Goal: Information Seeking & Learning: Learn about a topic

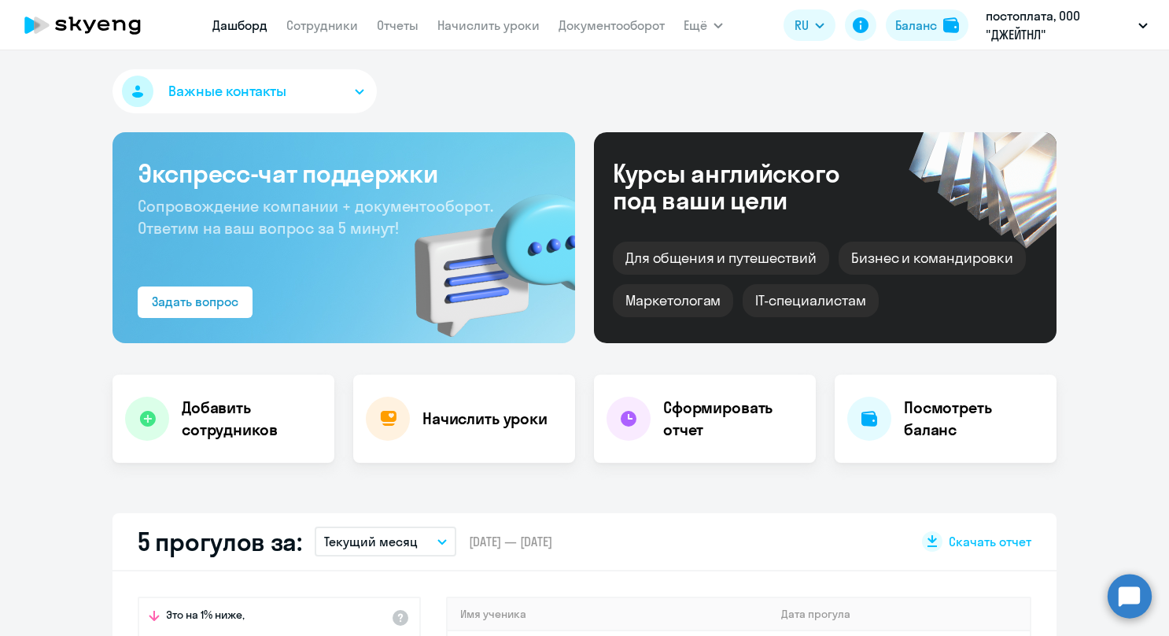
select select "30"
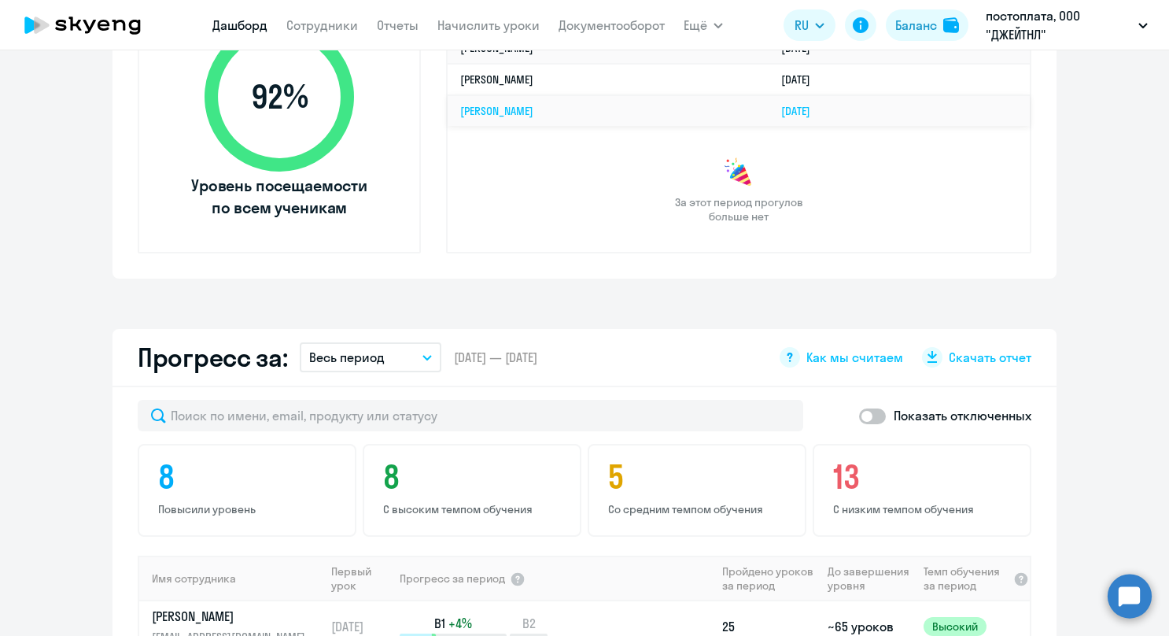
scroll to position [393, 0]
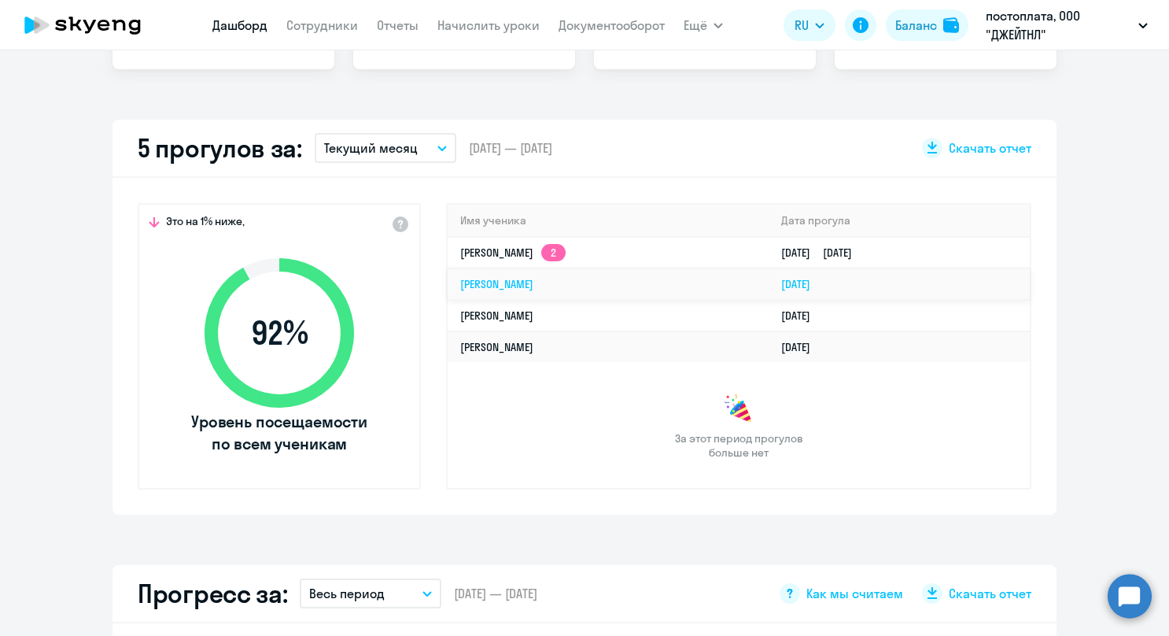
click at [511, 292] on td "[PERSON_NAME]" at bounding box center [608, 283] width 321 height 31
click at [526, 282] on link "[PERSON_NAME]" at bounding box center [496, 284] width 73 height 14
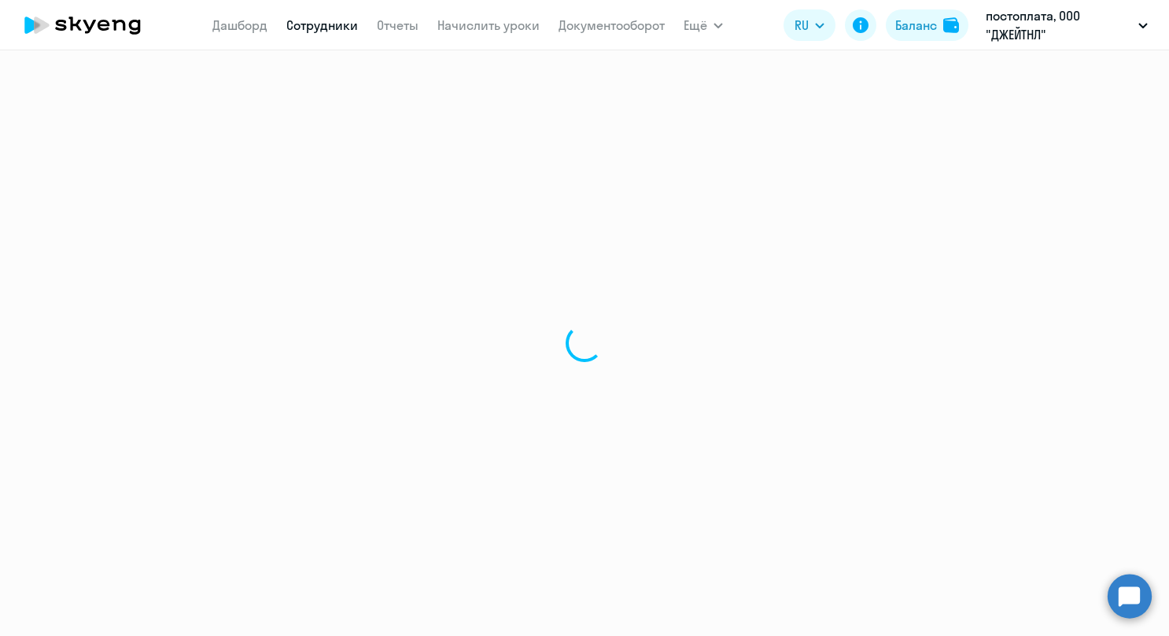
click at [604, 282] on div at bounding box center [584, 342] width 1169 height 585
select select "english"
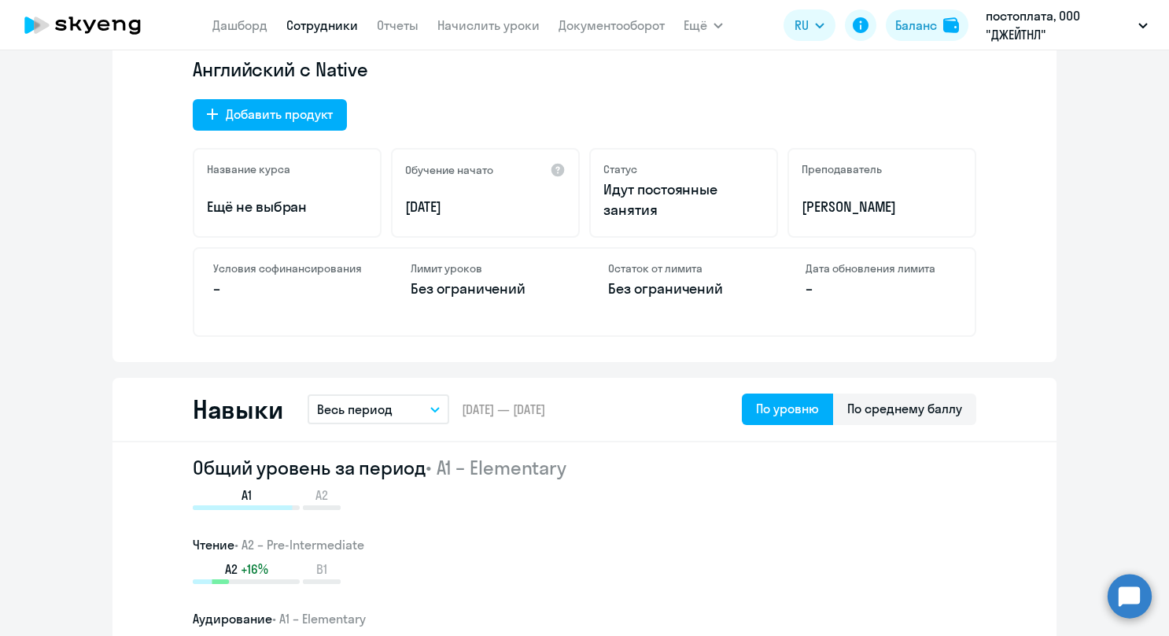
scroll to position [787, 0]
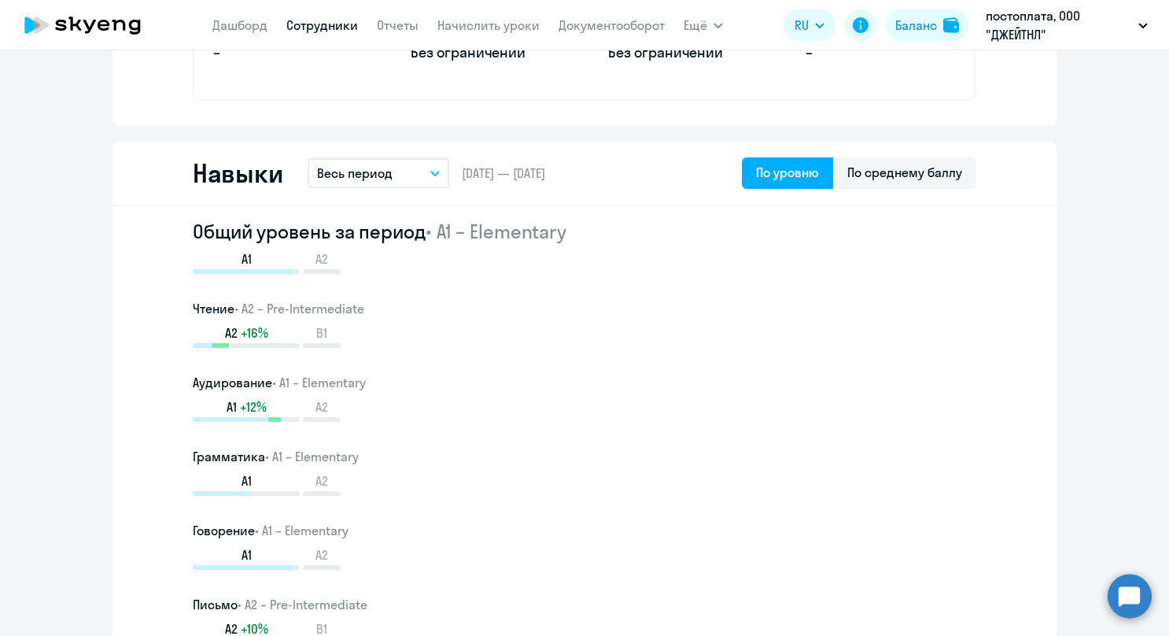
click at [435, 172] on button "Весь период" at bounding box center [379, 173] width 142 height 30
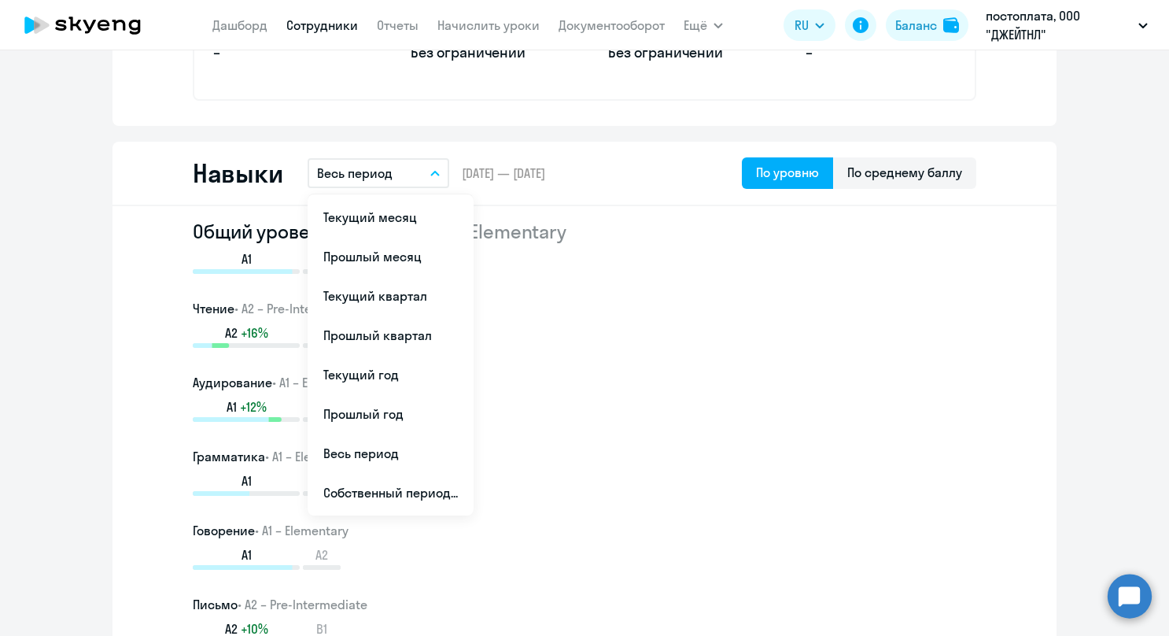
click at [740, 339] on div "A2 +16% B1" at bounding box center [585, 336] width 784 height 24
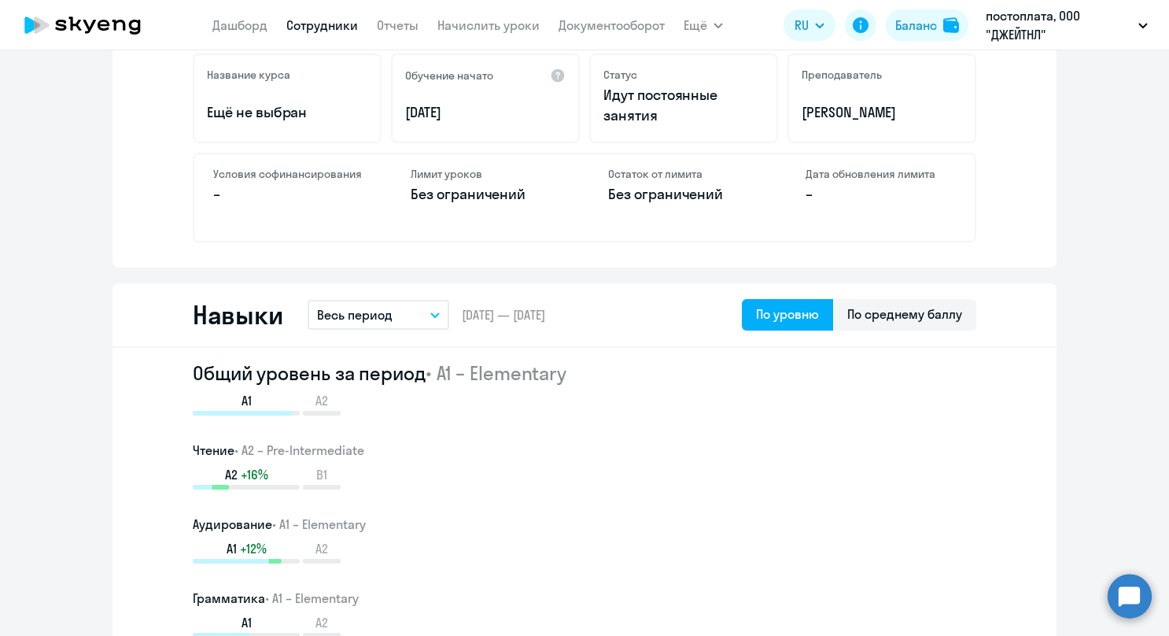
scroll to position [724, 0]
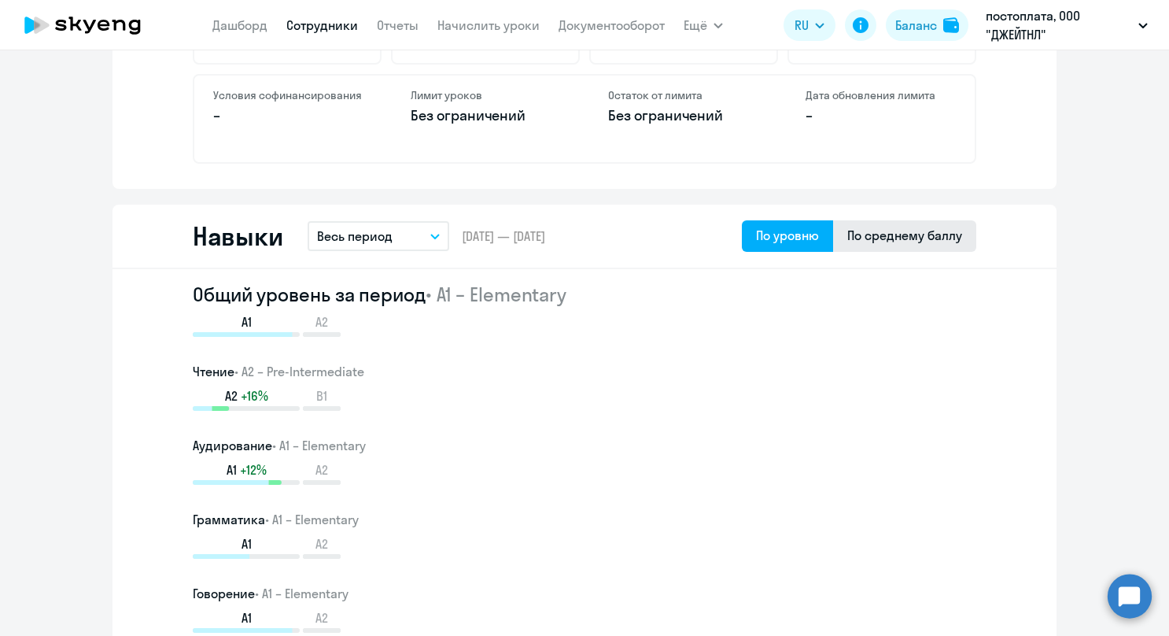
click at [869, 243] on div "По среднему баллу" at bounding box center [904, 235] width 115 height 19
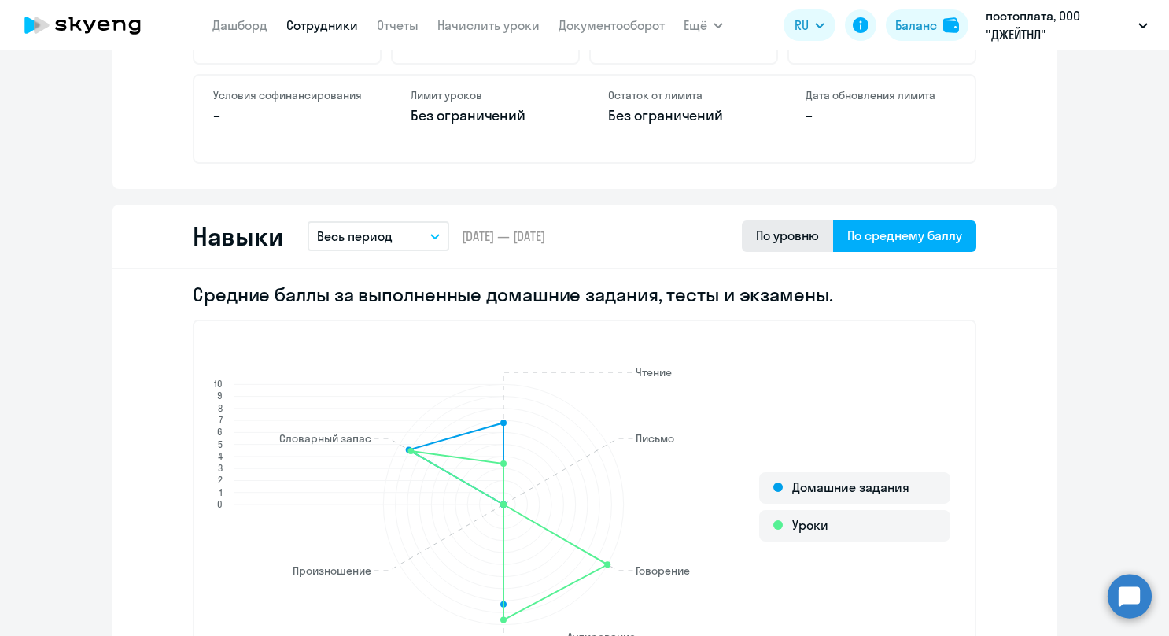
click at [806, 241] on div "По уровню" at bounding box center [787, 235] width 63 height 19
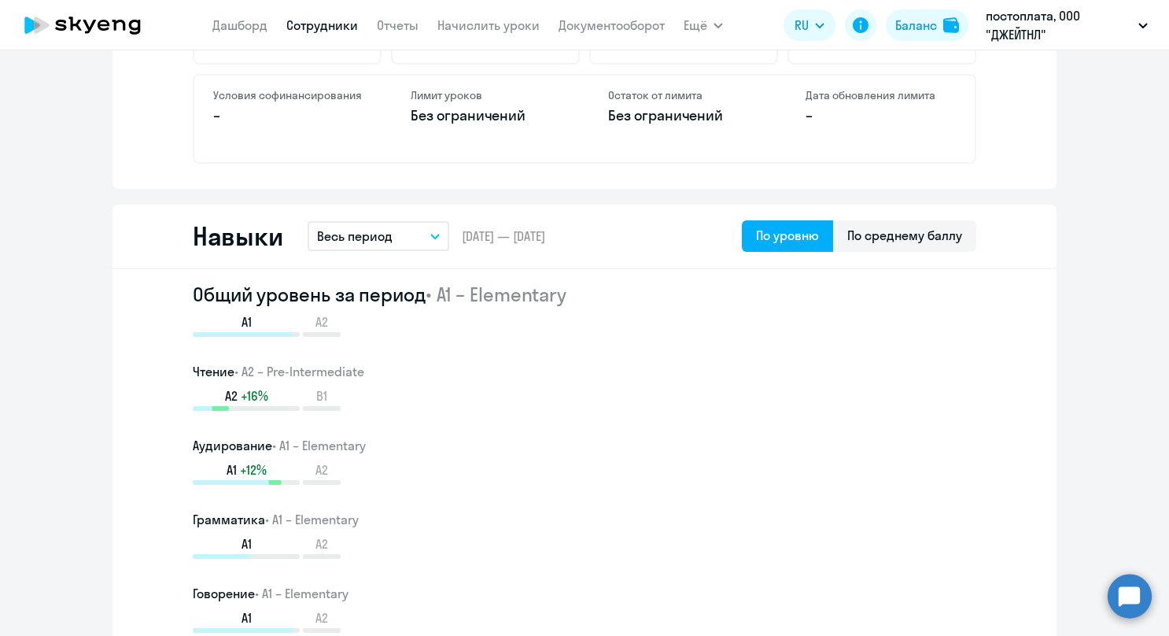
click at [419, 248] on button "Весь период" at bounding box center [379, 236] width 142 height 30
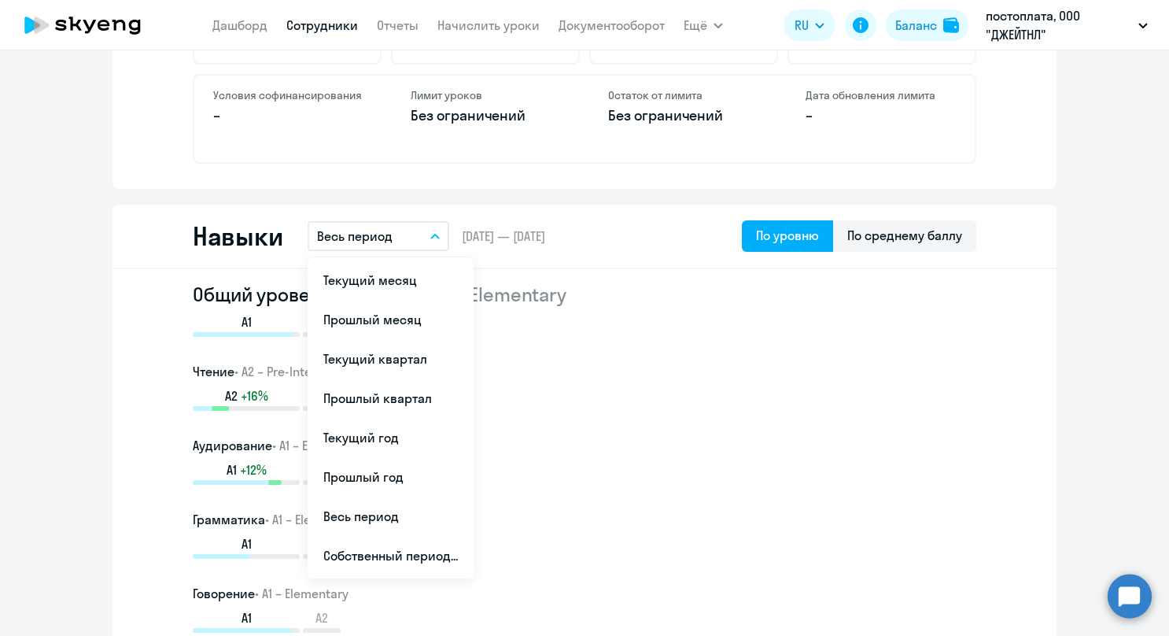
click at [714, 359] on div "Общий уровень за период • A1 – Elementary A1 A2 Чтение • A2 – Pre-Intermediate …" at bounding box center [585, 494] width 784 height 425
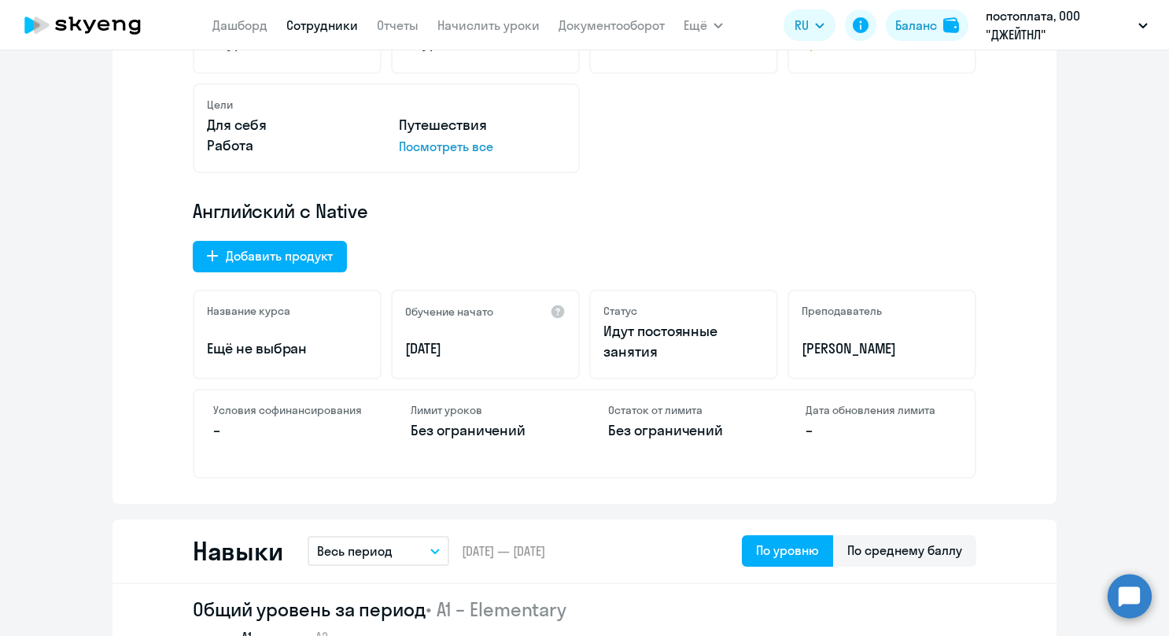
scroll to position [173, 0]
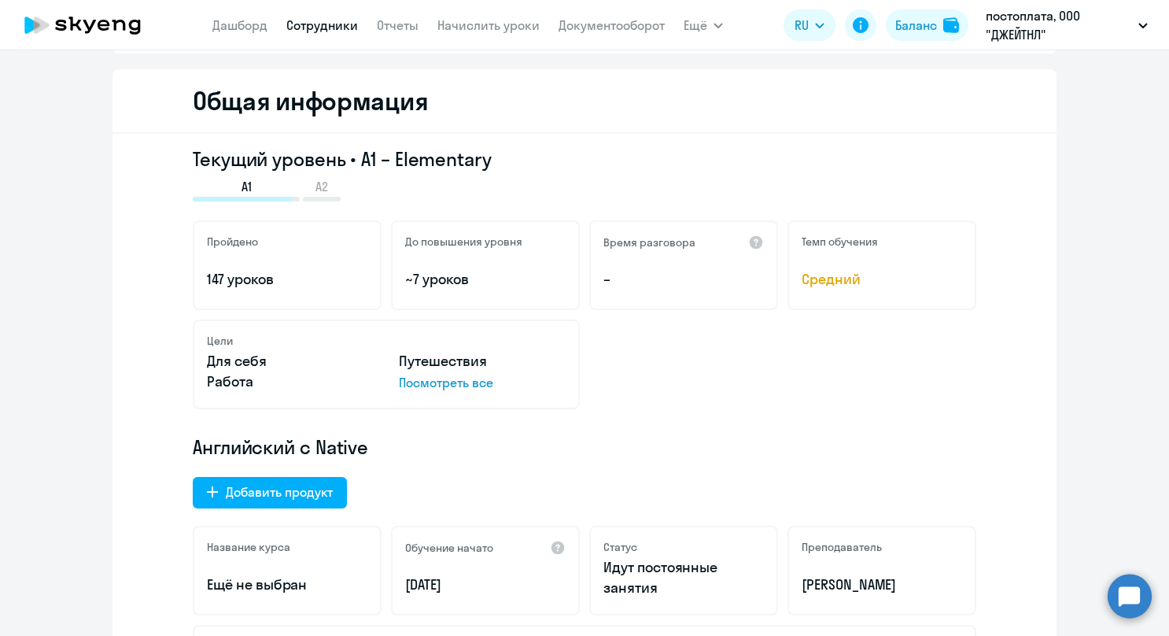
click at [848, 271] on span "Средний" at bounding box center [882, 279] width 161 height 20
click at [513, 288] on p "~7 уроков" at bounding box center [485, 279] width 161 height 20
click at [325, 194] on p "A2" at bounding box center [322, 186] width 38 height 17
click at [62, 29] on icon at bounding box center [60, 25] width 11 height 11
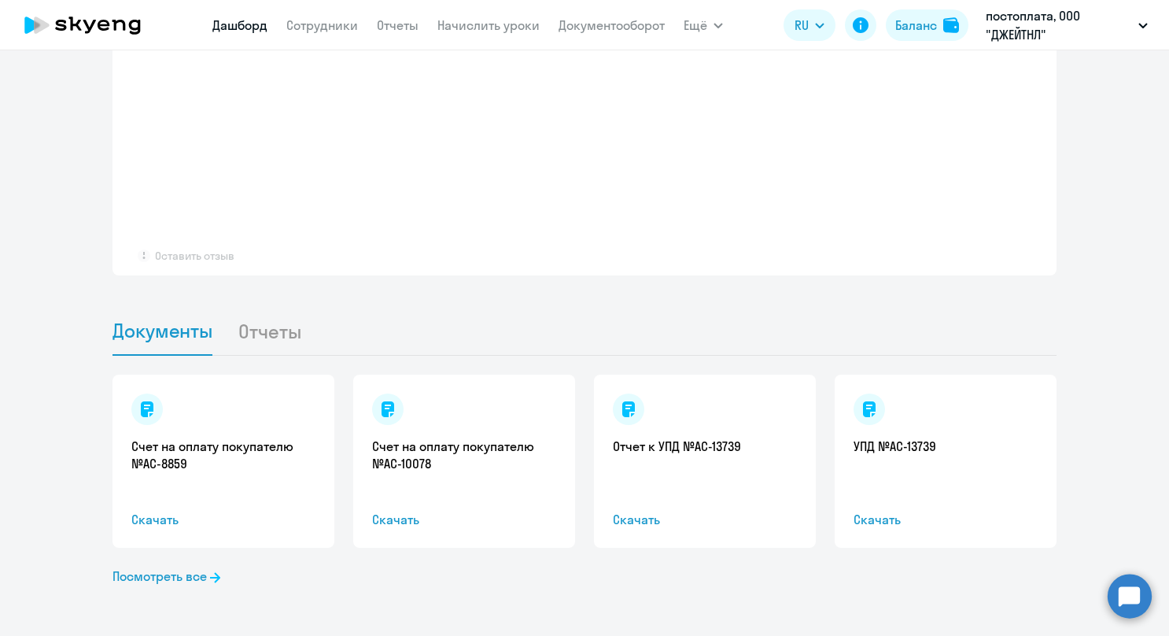
scroll to position [1035, 0]
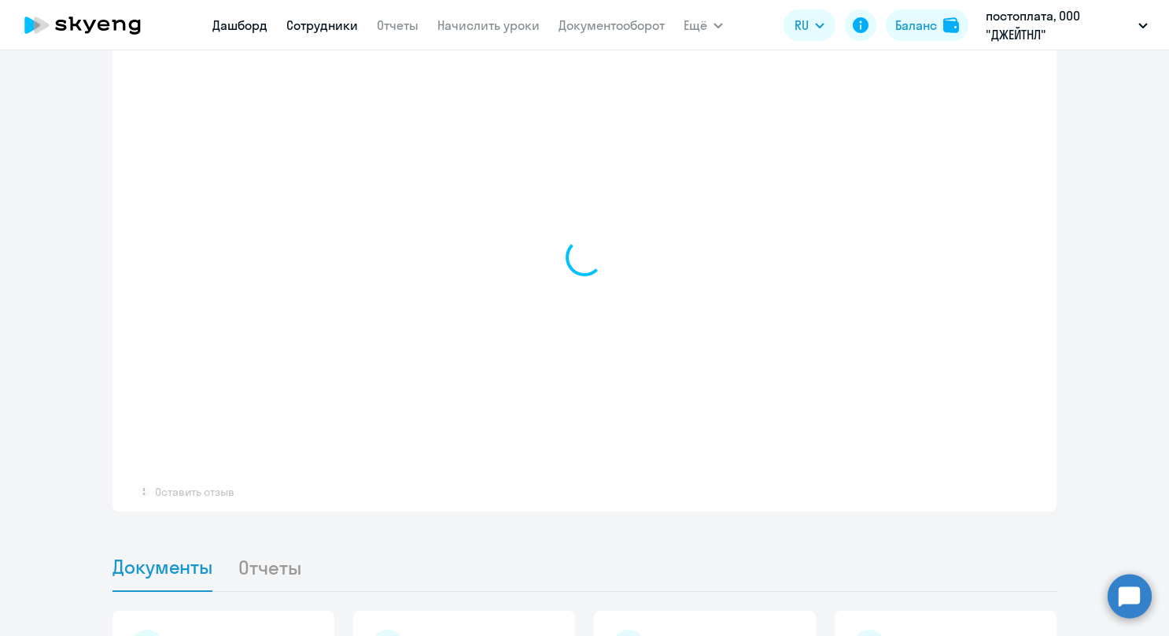
click at [321, 28] on link "Сотрудники" at bounding box center [322, 25] width 72 height 16
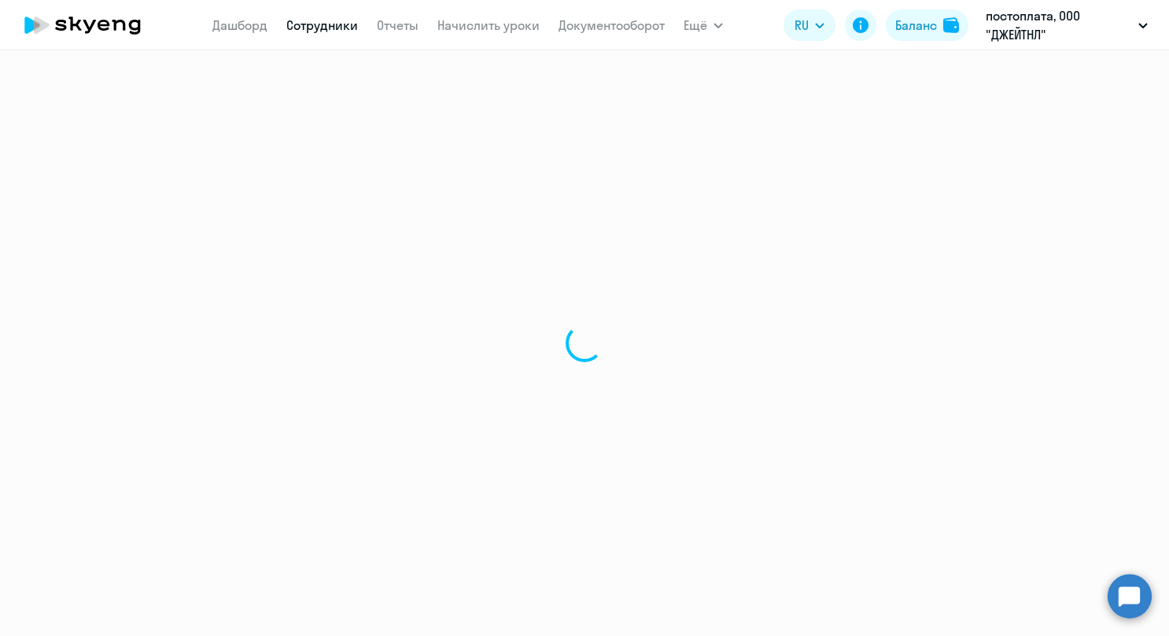
select select "30"
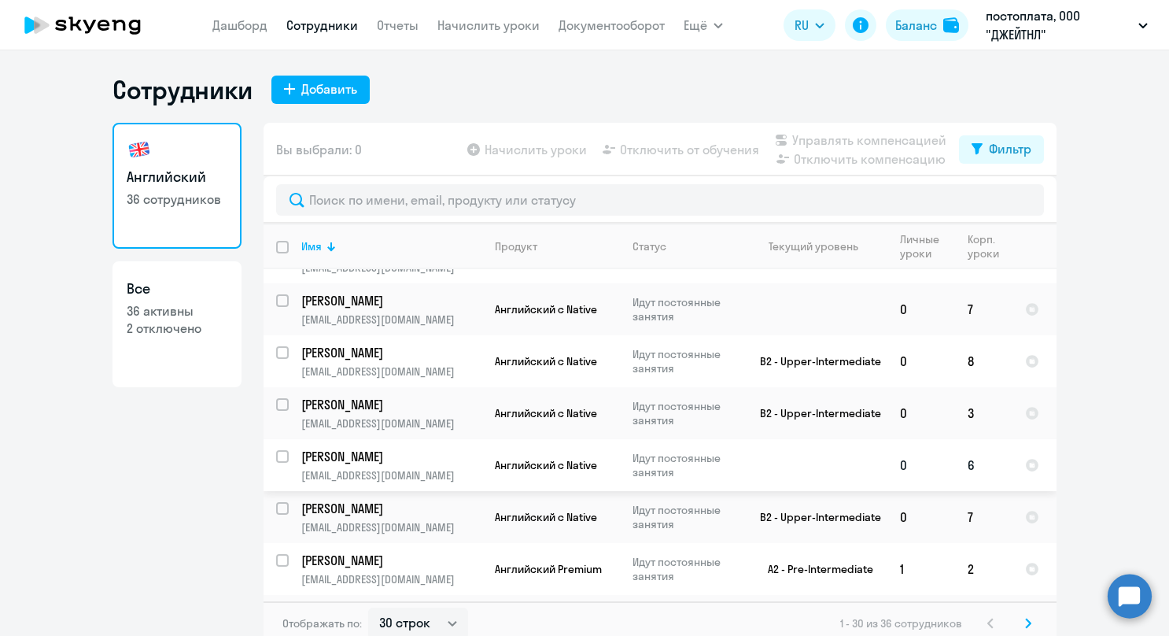
scroll to position [1210, 0]
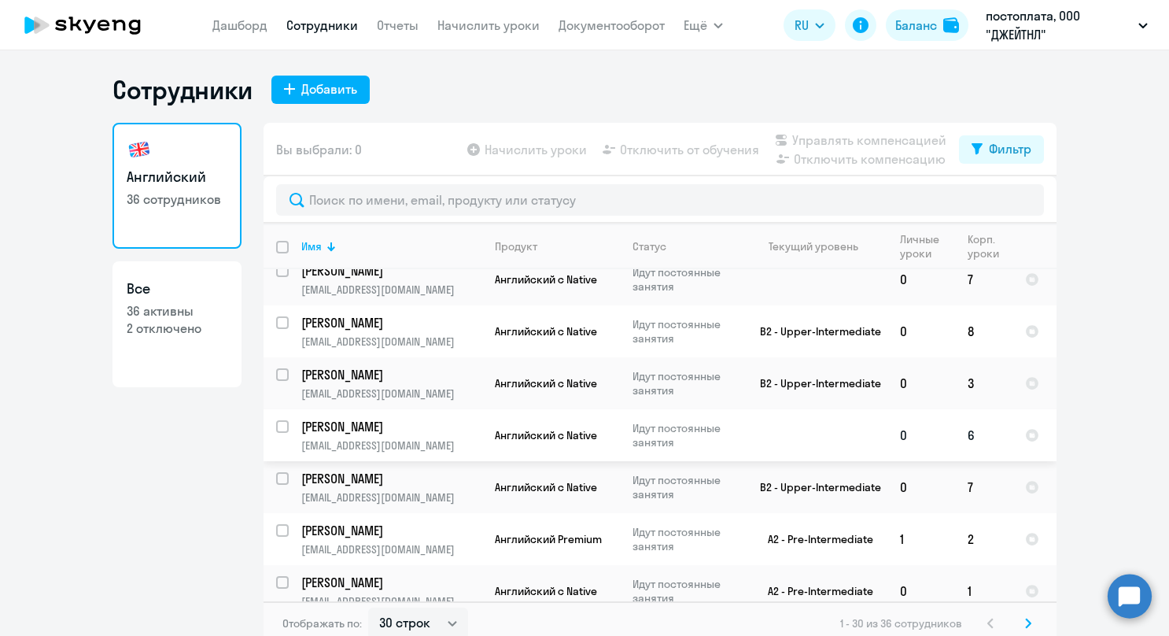
click at [432, 418] on p "[PERSON_NAME]" at bounding box center [390, 426] width 178 height 17
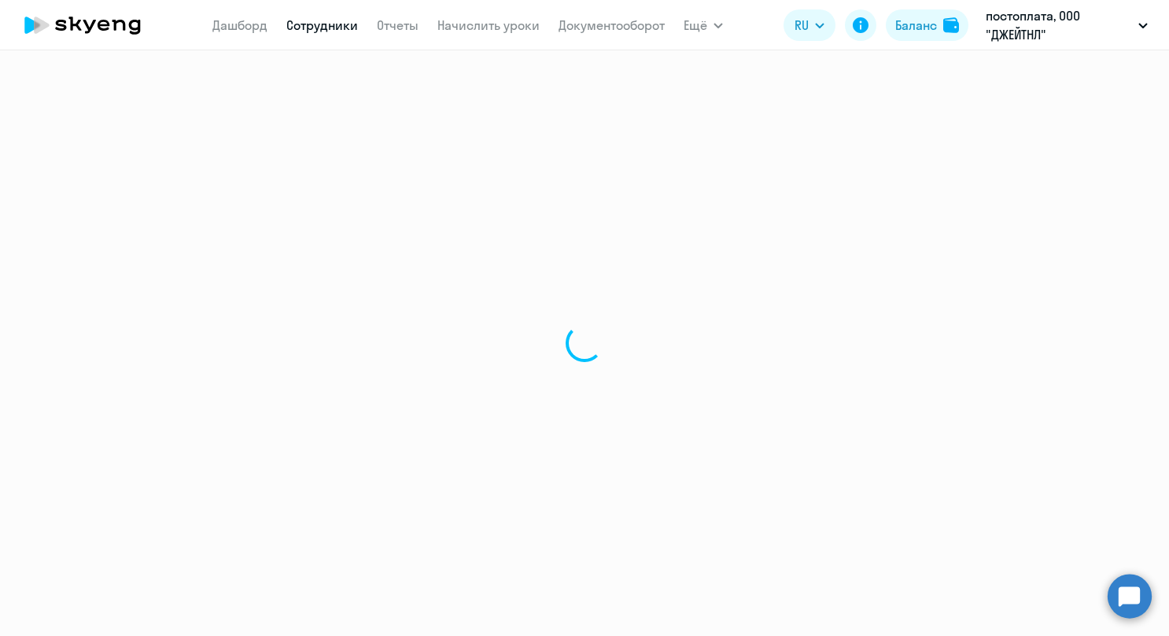
select select "english"
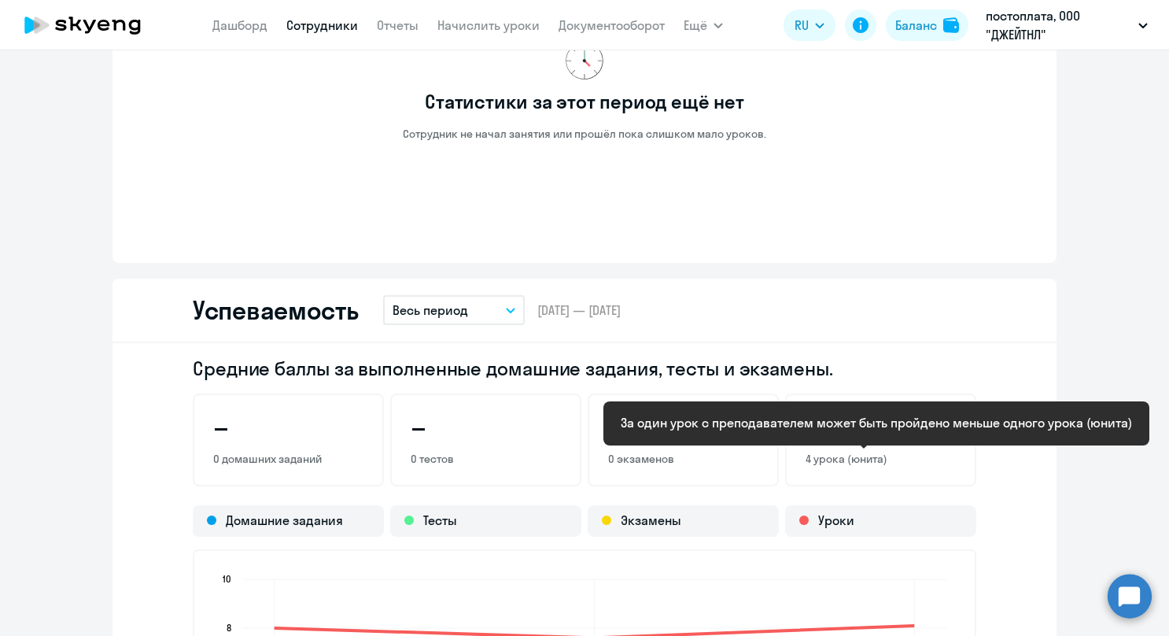
scroll to position [944, 0]
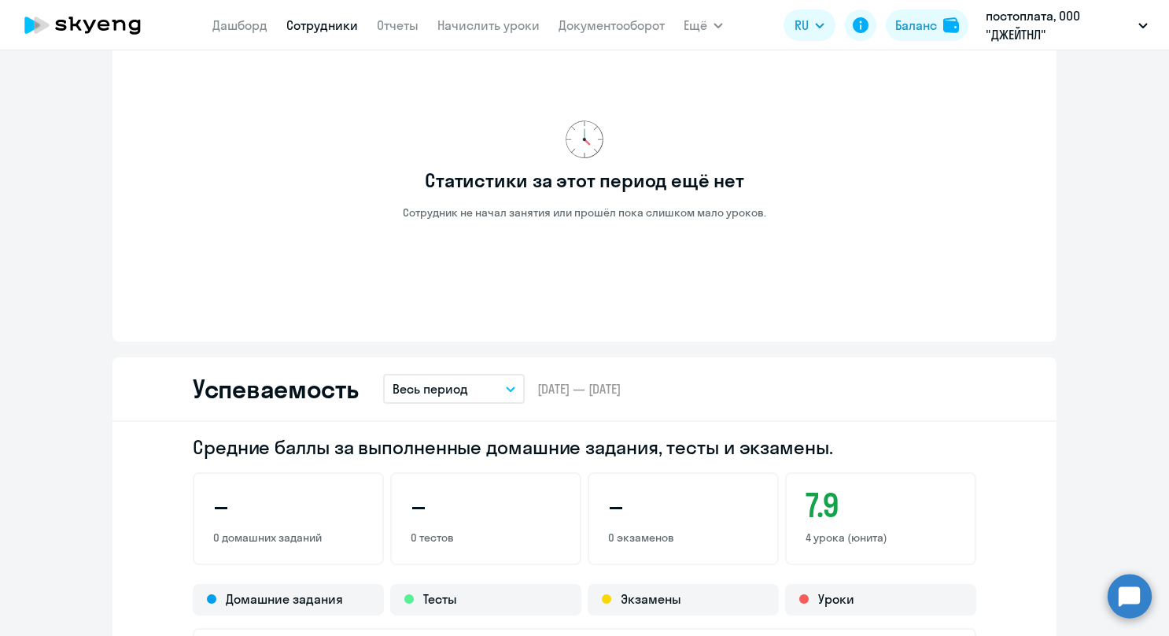
click at [507, 389] on icon "button" at bounding box center [511, 389] width 8 height 4
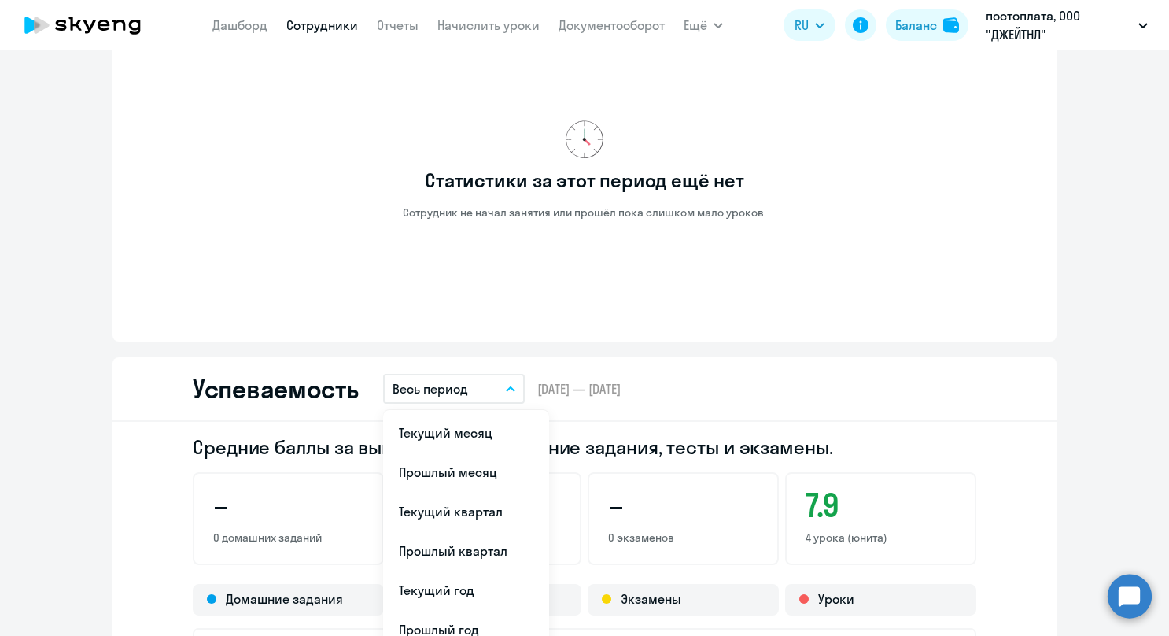
click at [507, 389] on icon "button" at bounding box center [511, 389] width 8 height 4
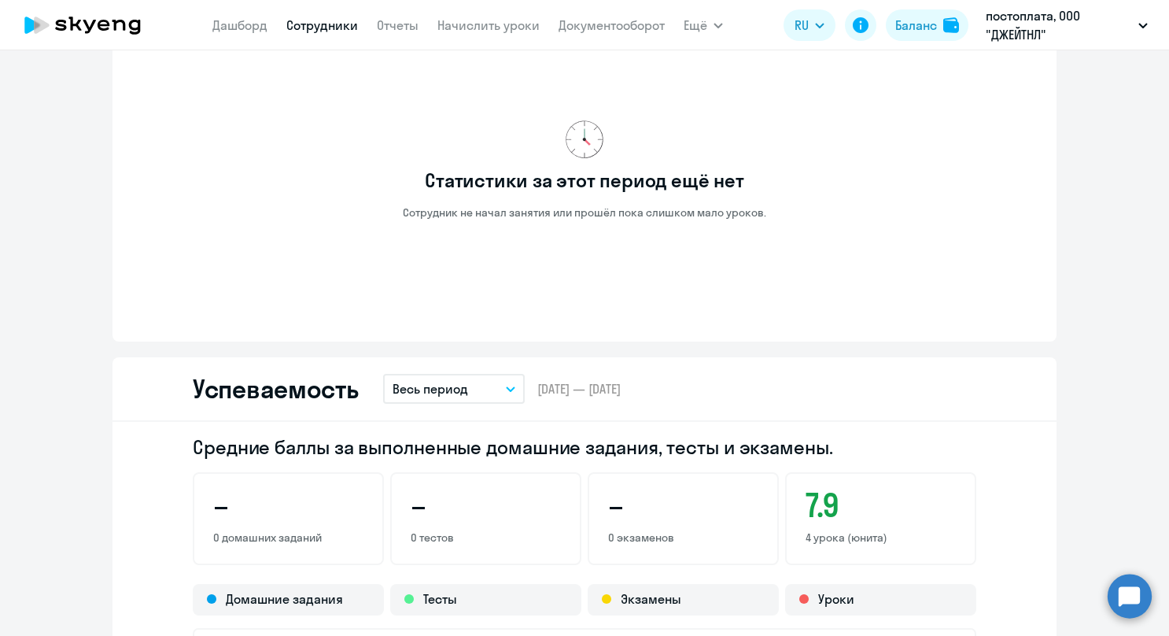
drag, startPoint x: 532, startPoint y: 393, endPoint x: 557, endPoint y: 393, distance: 25.2
click at [557, 393] on span "[DATE] — [DATE]" at bounding box center [578, 388] width 83 height 17
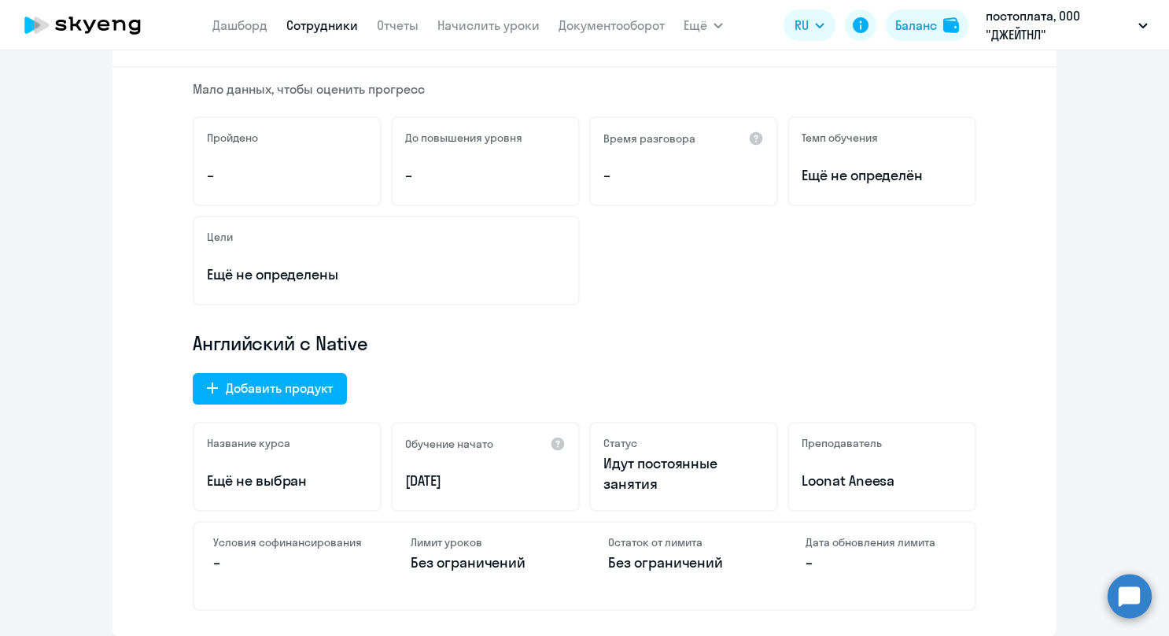
scroll to position [3, 0]
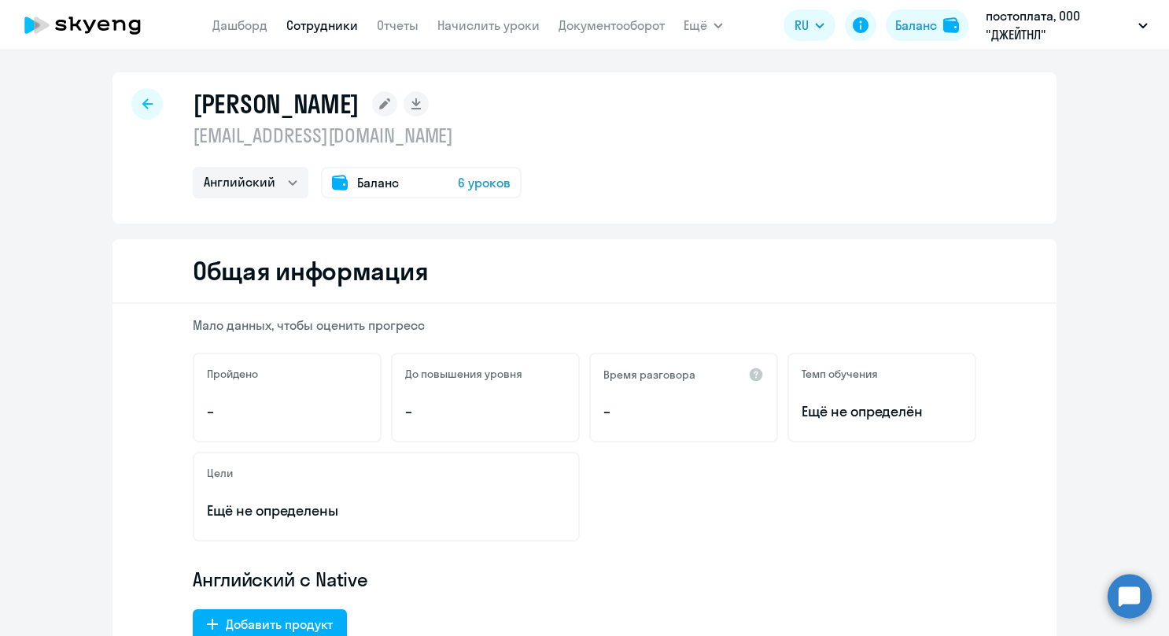
click at [142, 108] on icon at bounding box center [147, 103] width 10 height 10
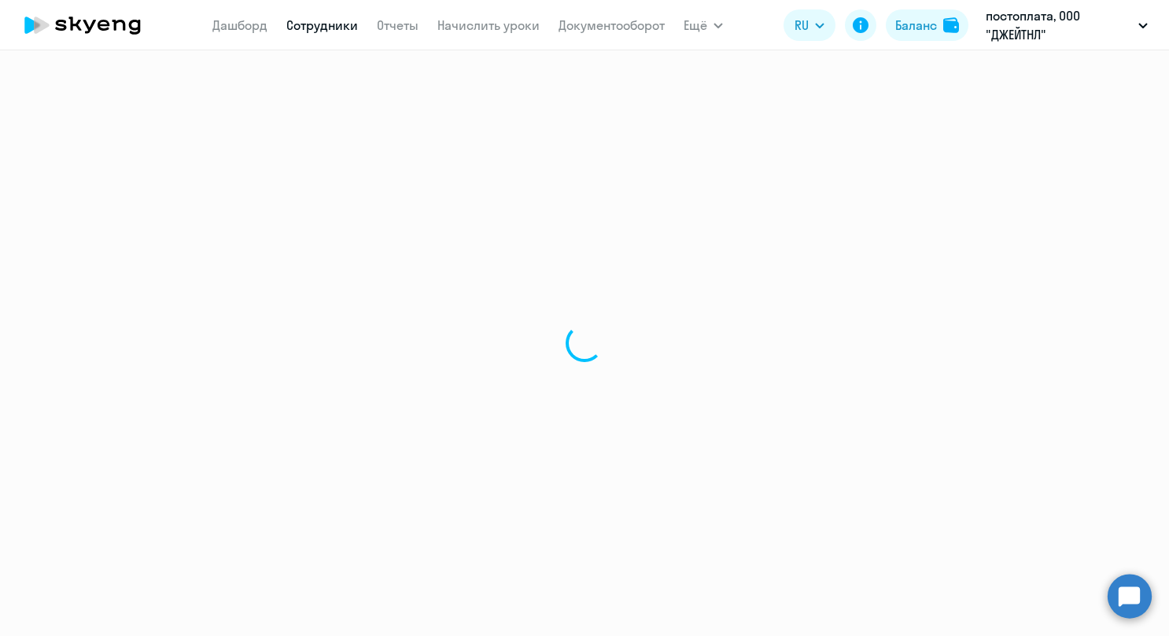
select select "30"
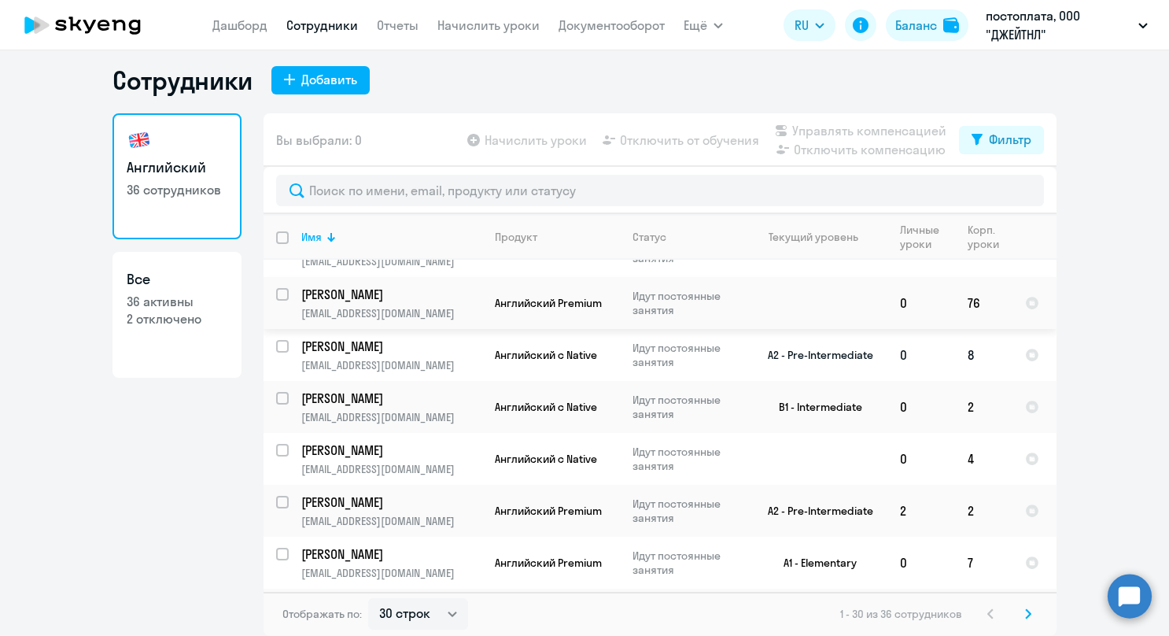
scroll to position [708, 0]
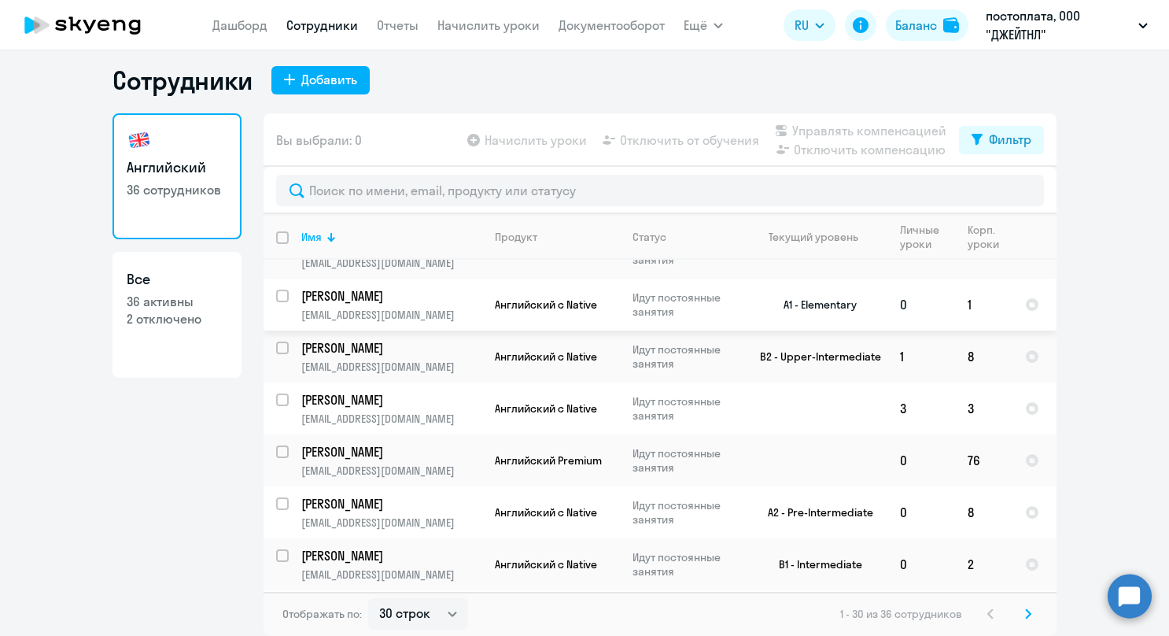
click at [409, 297] on p "[PERSON_NAME]" at bounding box center [390, 295] width 178 height 17
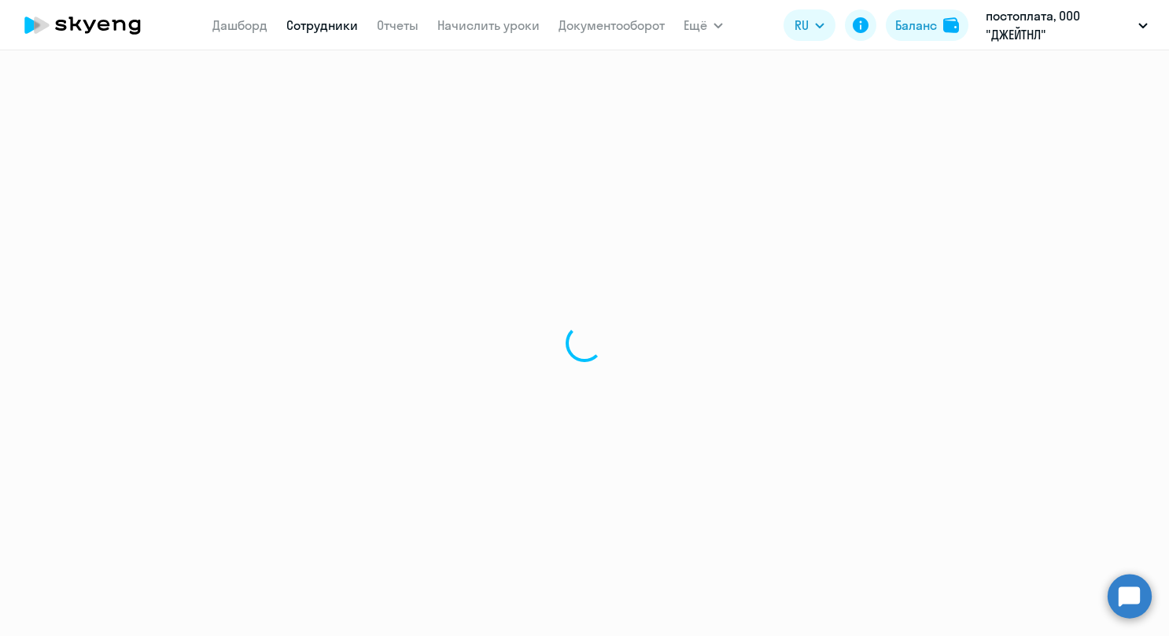
select select "english"
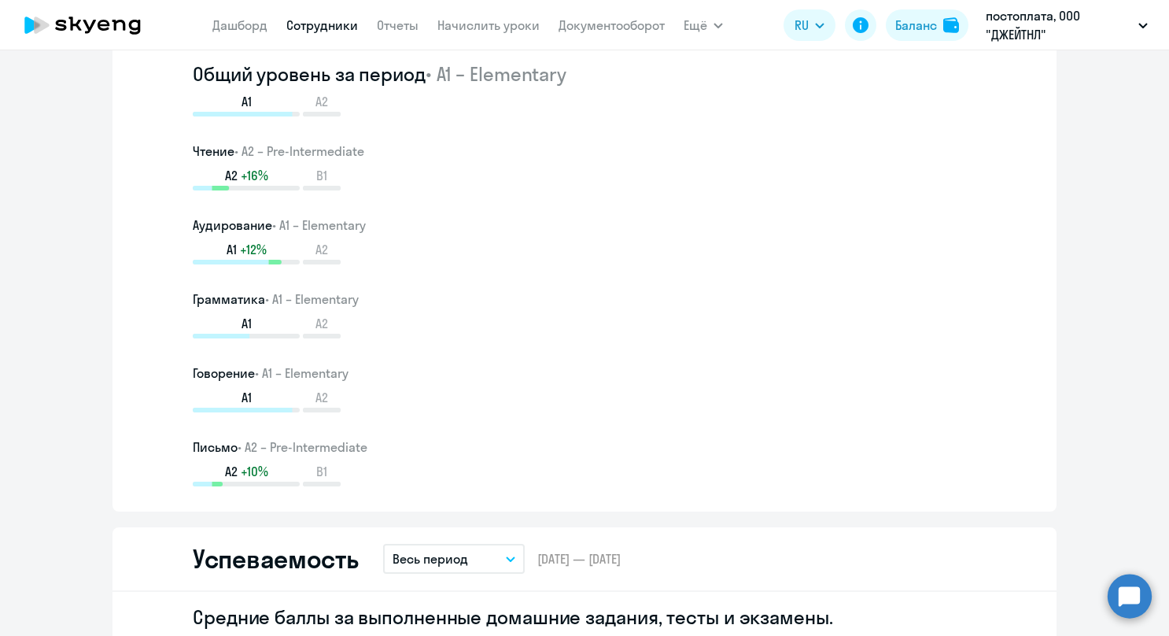
scroll to position [629, 0]
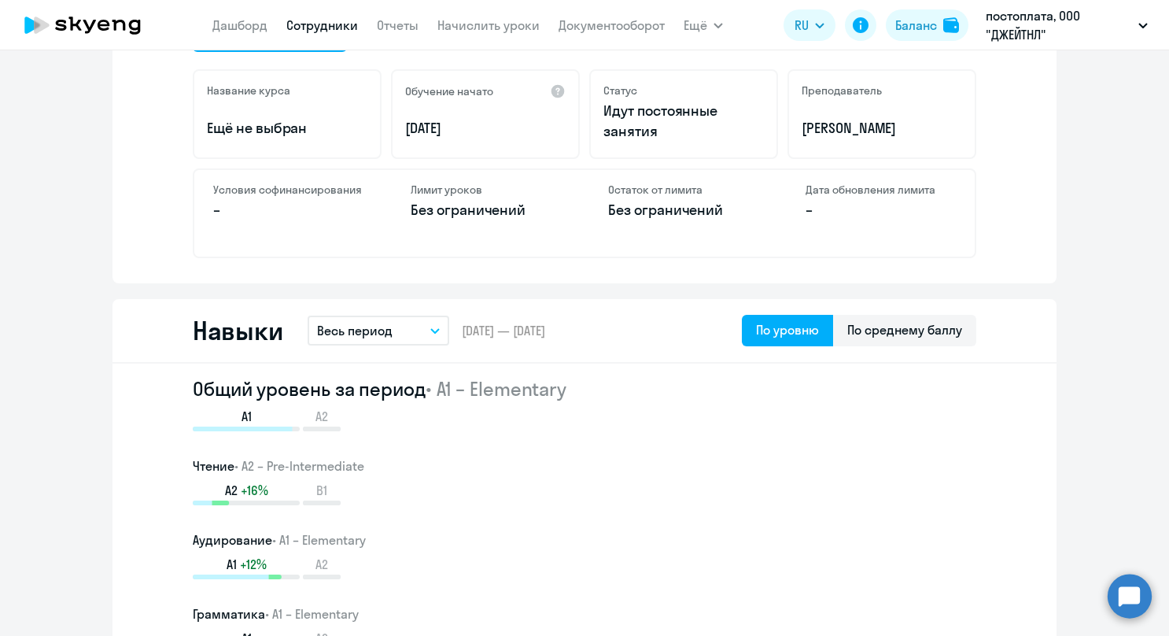
drag, startPoint x: 433, startPoint y: 389, endPoint x: 487, endPoint y: 398, distance: 55.0
click at [487, 398] on span "• A1 – Elementary" at bounding box center [496, 389] width 141 height 24
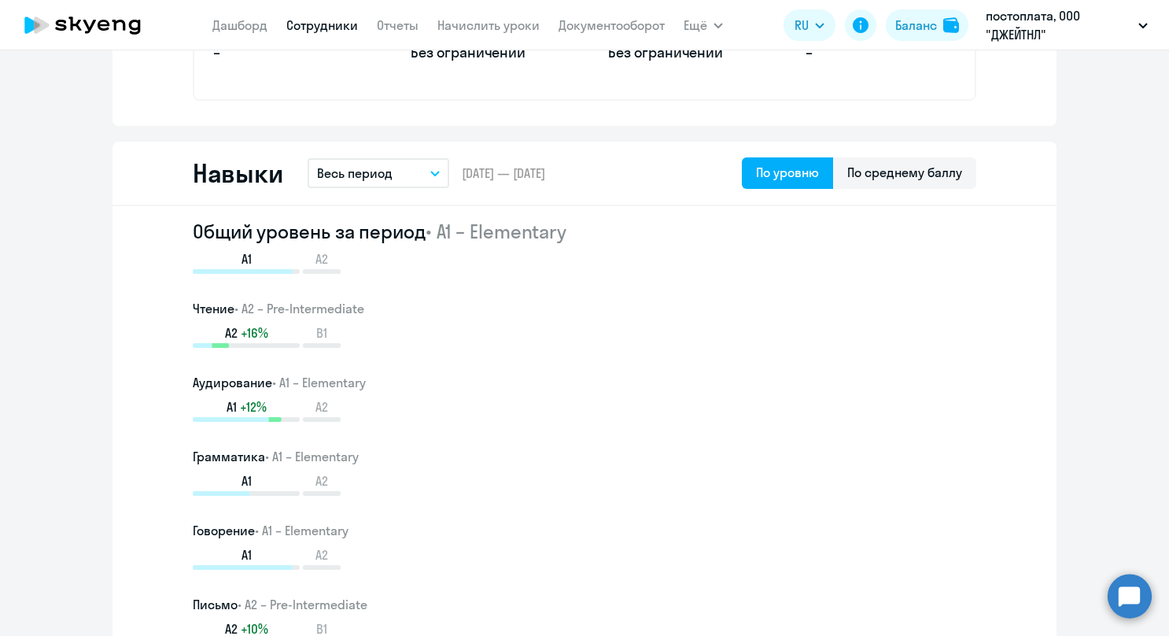
scroll to position [865, 0]
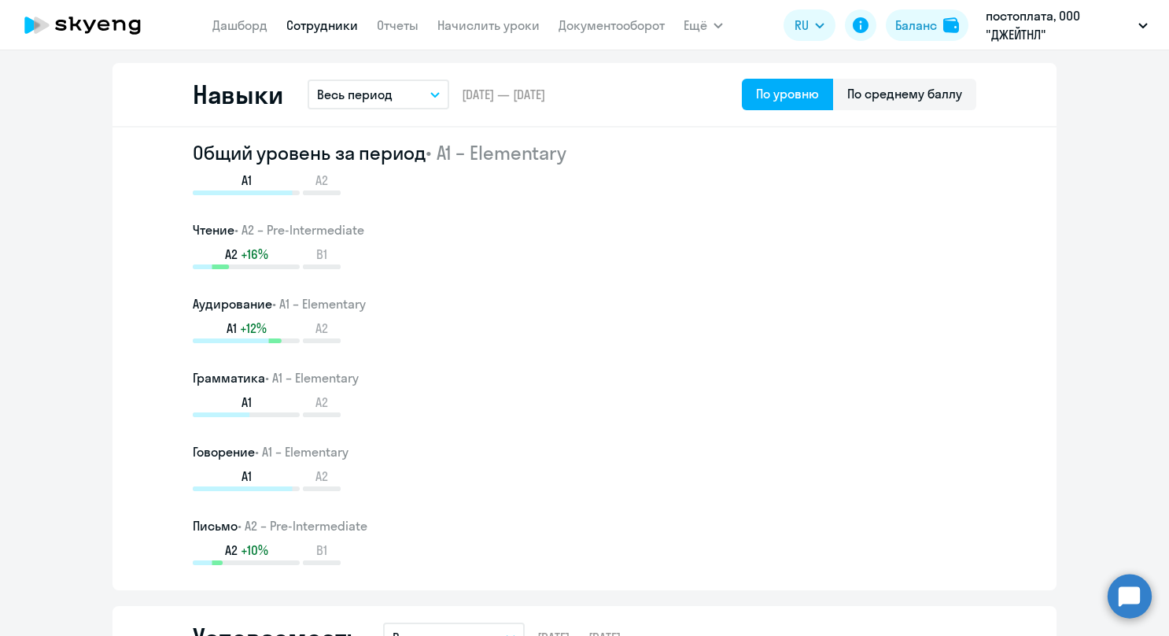
click at [201, 148] on h2 "Общий уровень за период • A1 – Elementary" at bounding box center [585, 152] width 784 height 25
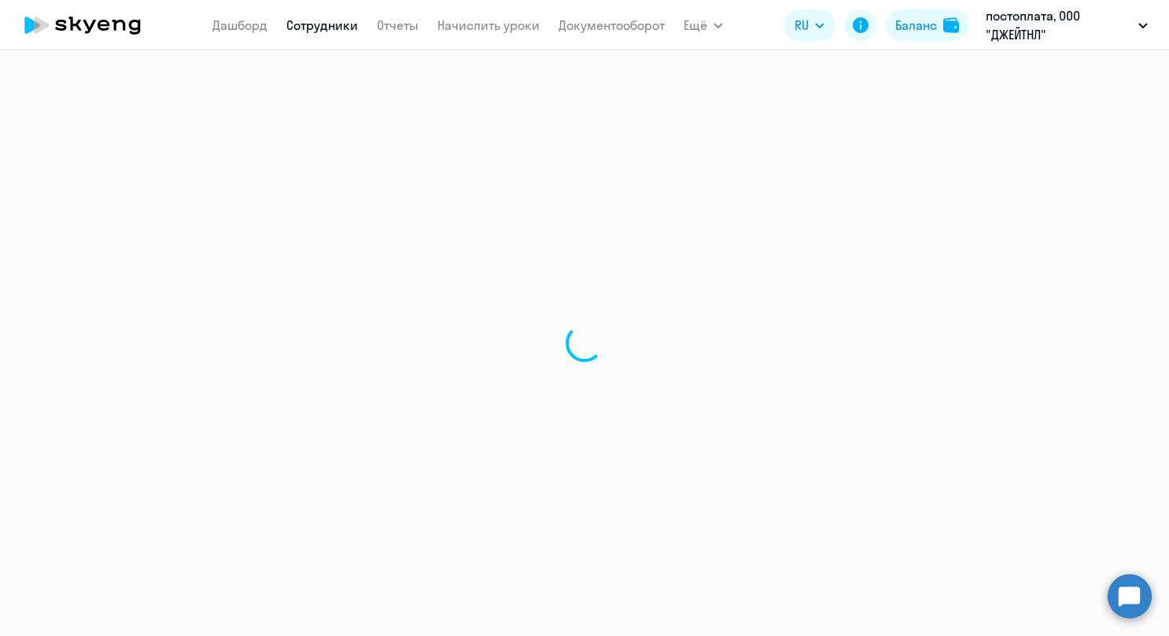
select select "30"
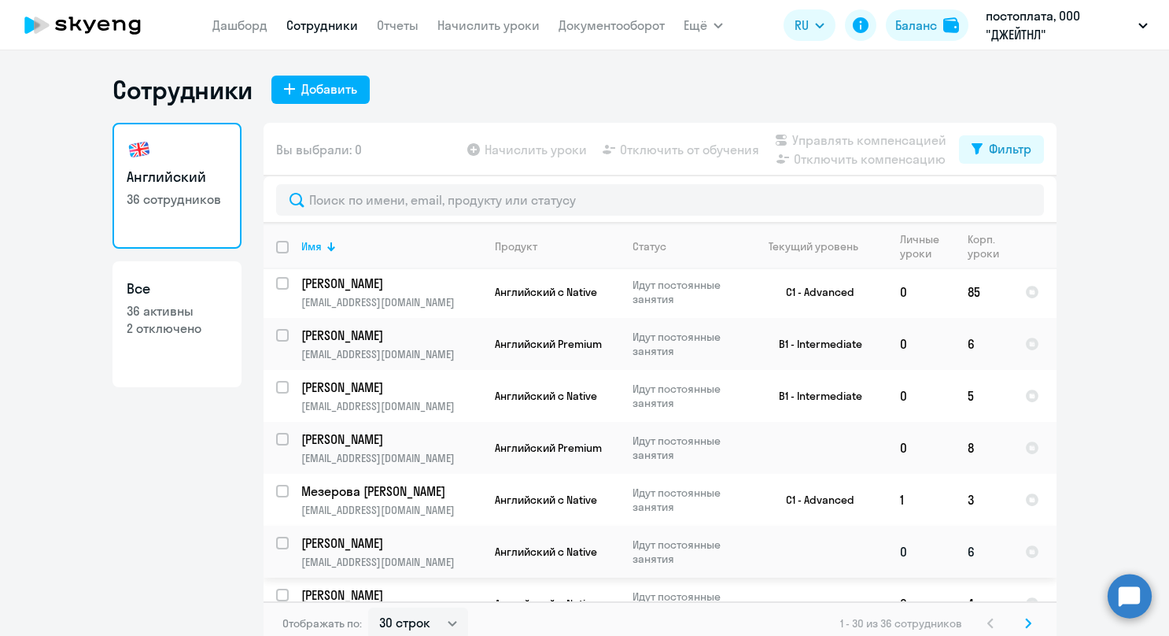
scroll to position [393, 0]
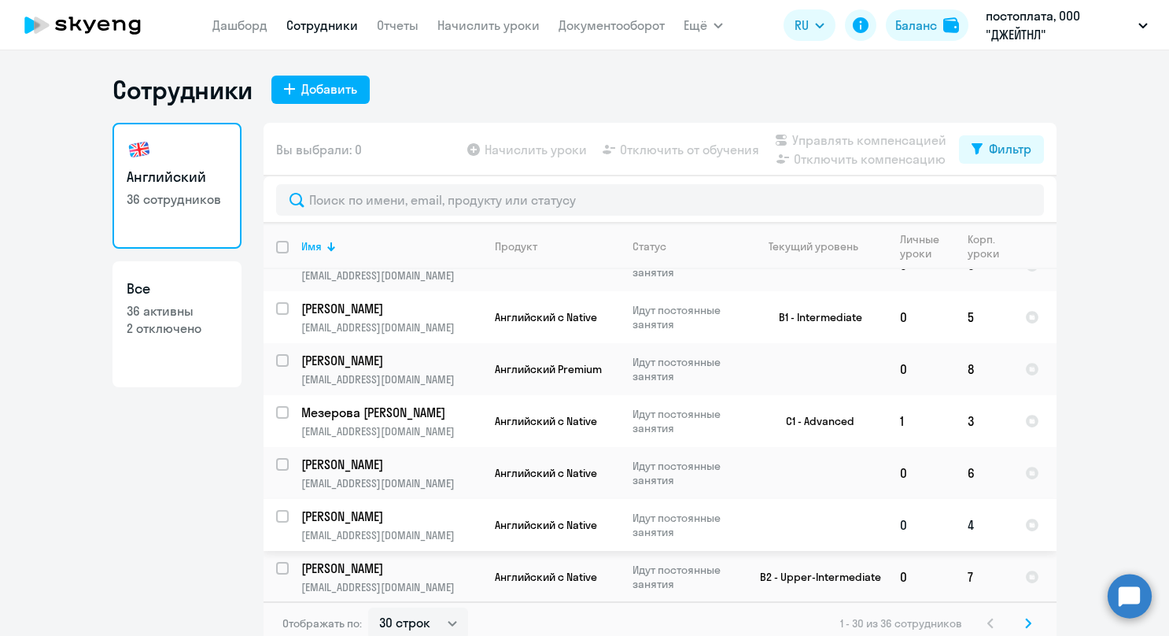
click at [370, 528] on p "[EMAIL_ADDRESS][DOMAIN_NAME]" at bounding box center [391, 535] width 180 height 14
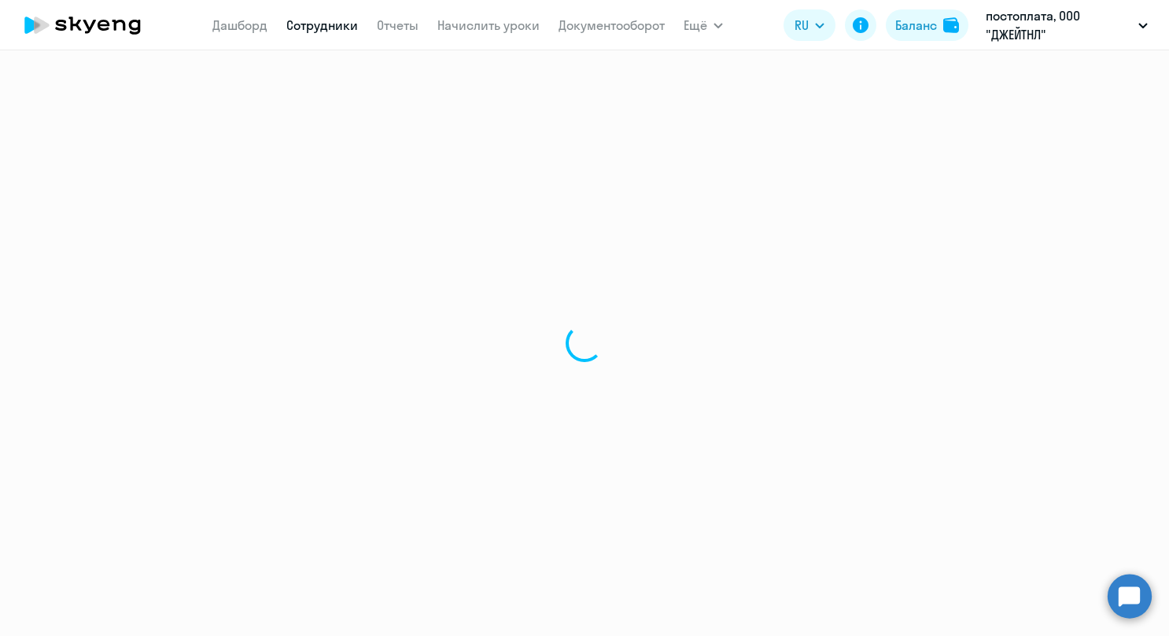
select select "english"
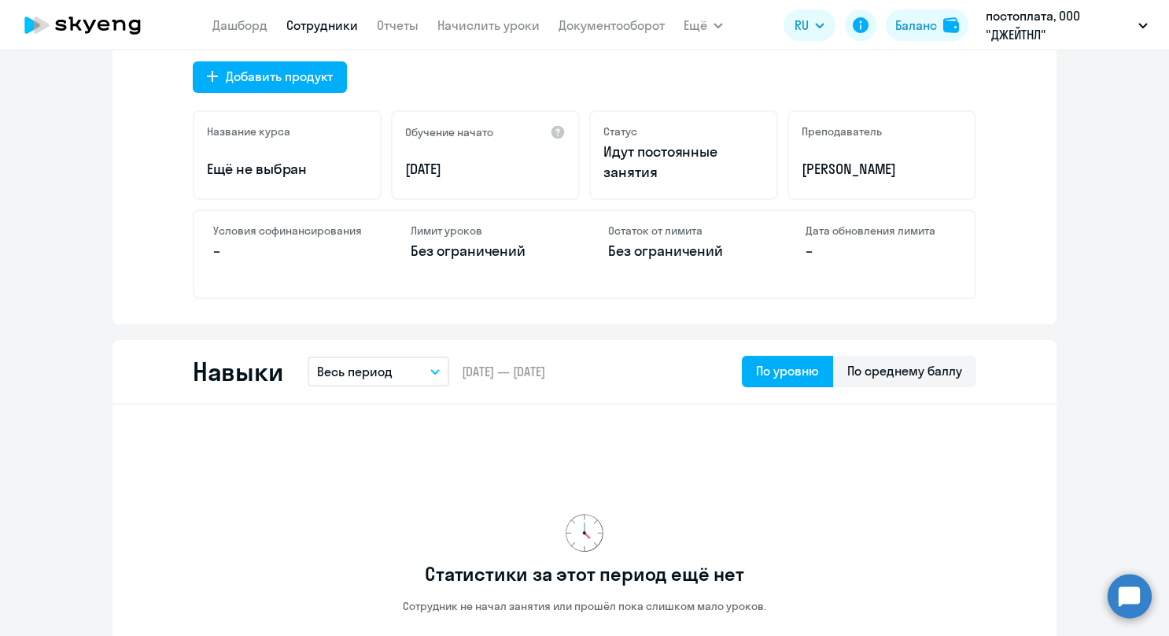
scroll to position [472, 0]
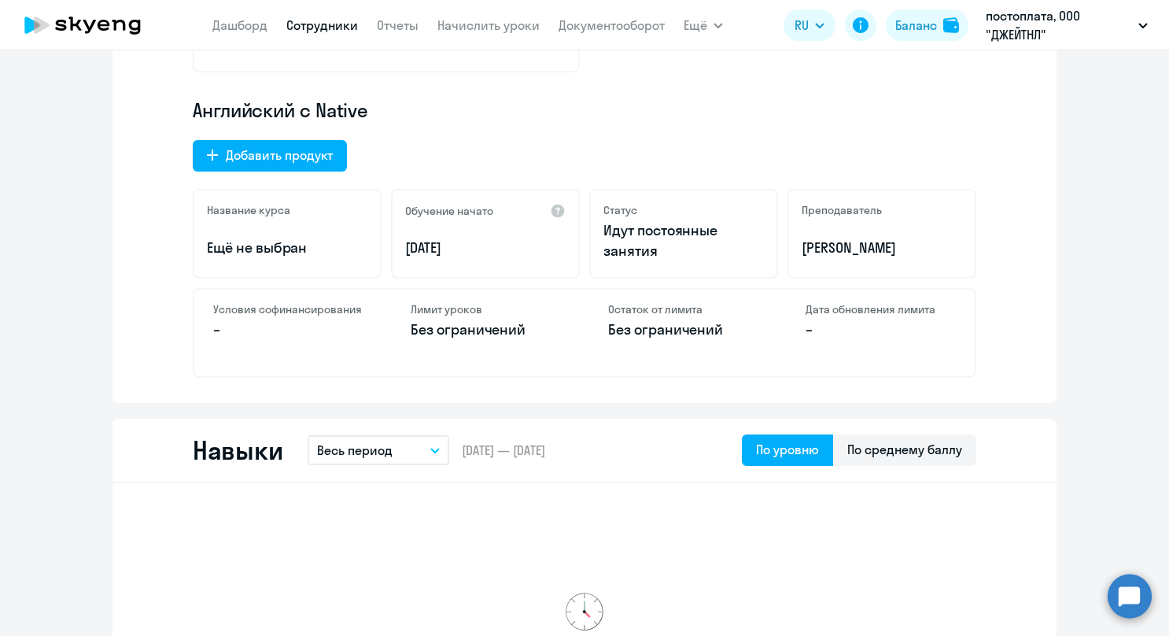
click at [272, 240] on p "Ещё не выбран" at bounding box center [287, 248] width 161 height 20
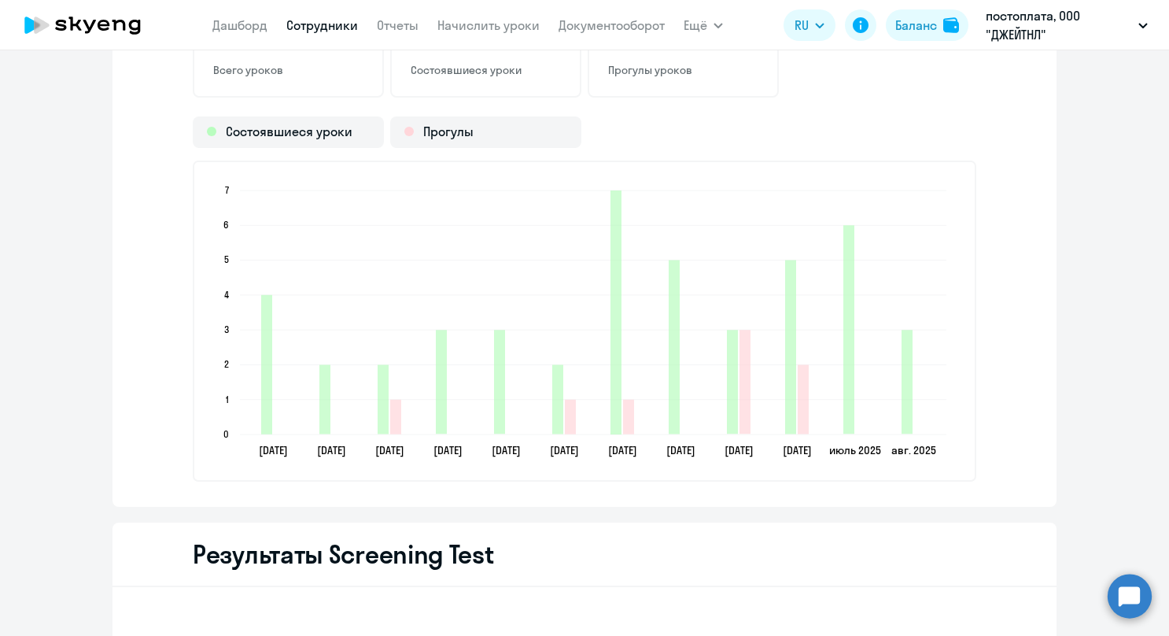
scroll to position [2439, 0]
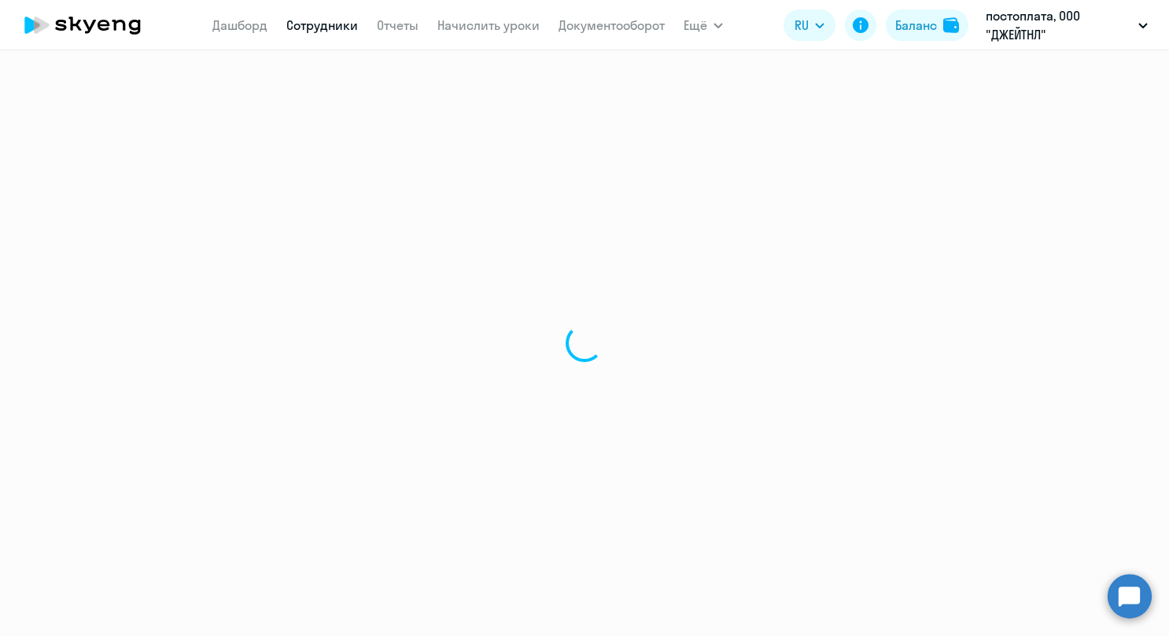
select select "30"
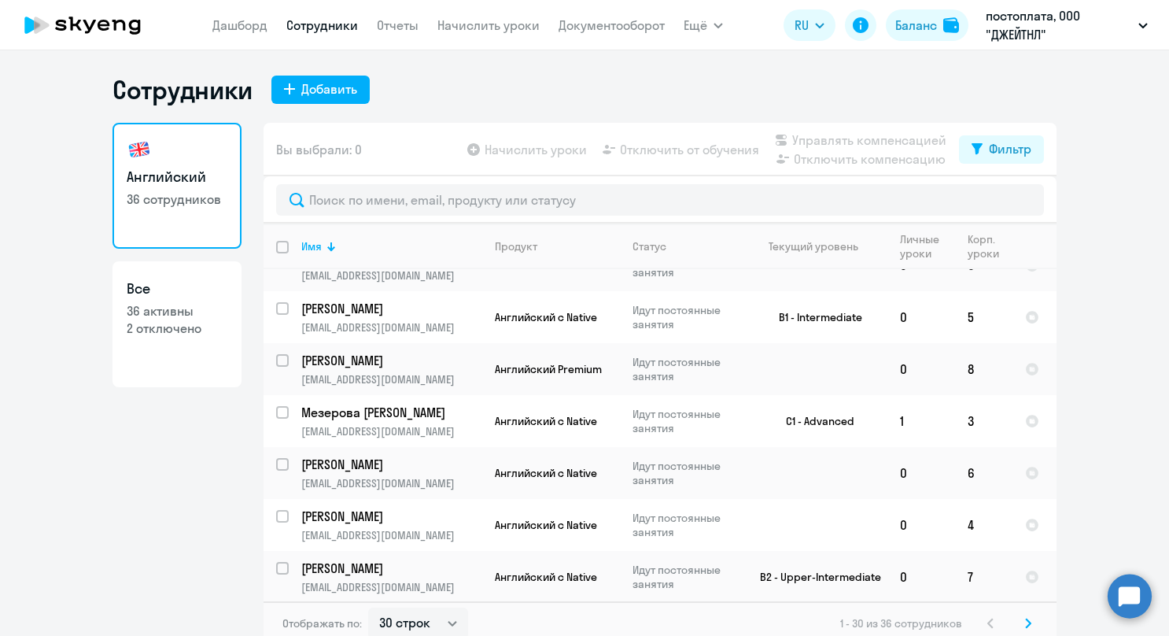
scroll to position [315, 0]
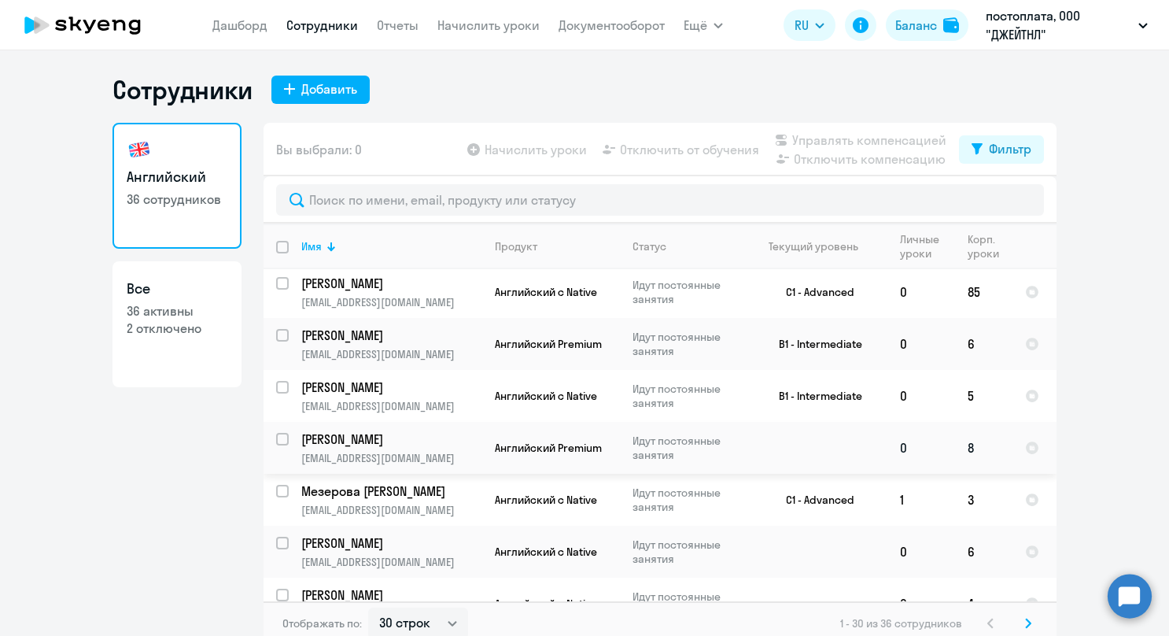
click at [367, 451] on p "[EMAIL_ADDRESS][DOMAIN_NAME]" at bounding box center [391, 458] width 180 height 14
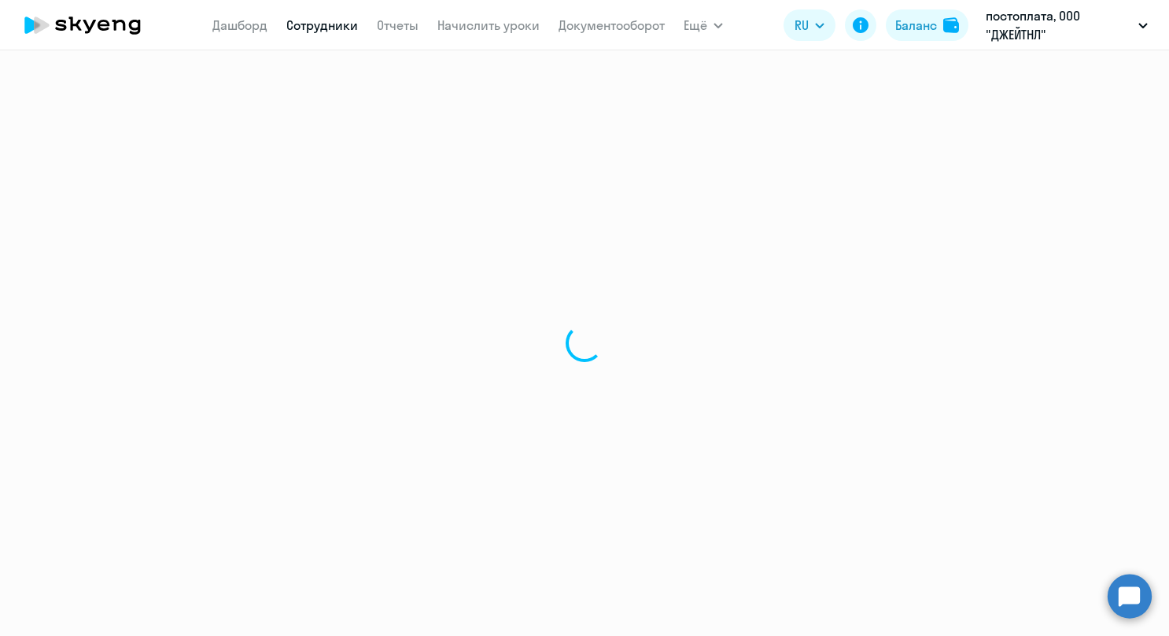
select select "english"
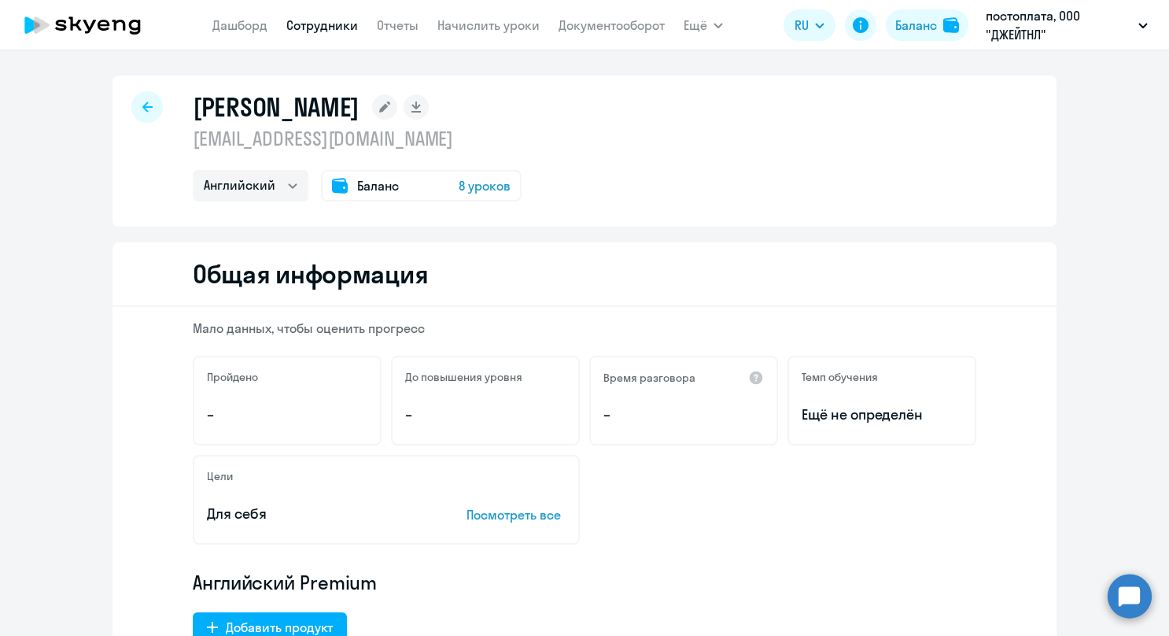
click at [153, 113] on div at bounding box center [146, 106] width 31 height 31
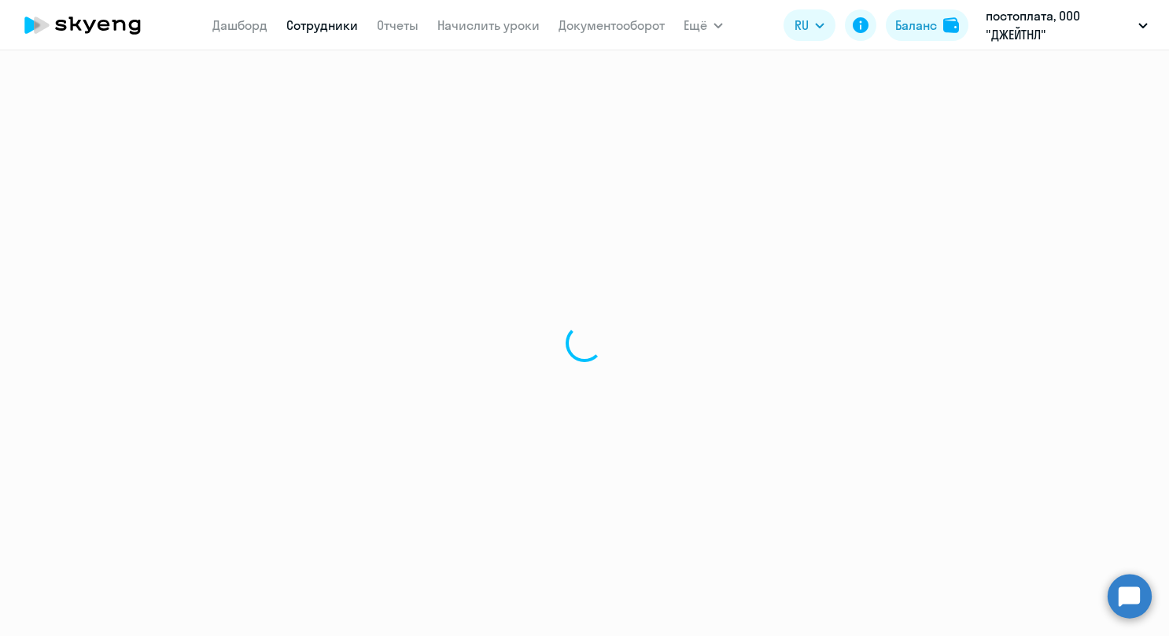
select select "30"
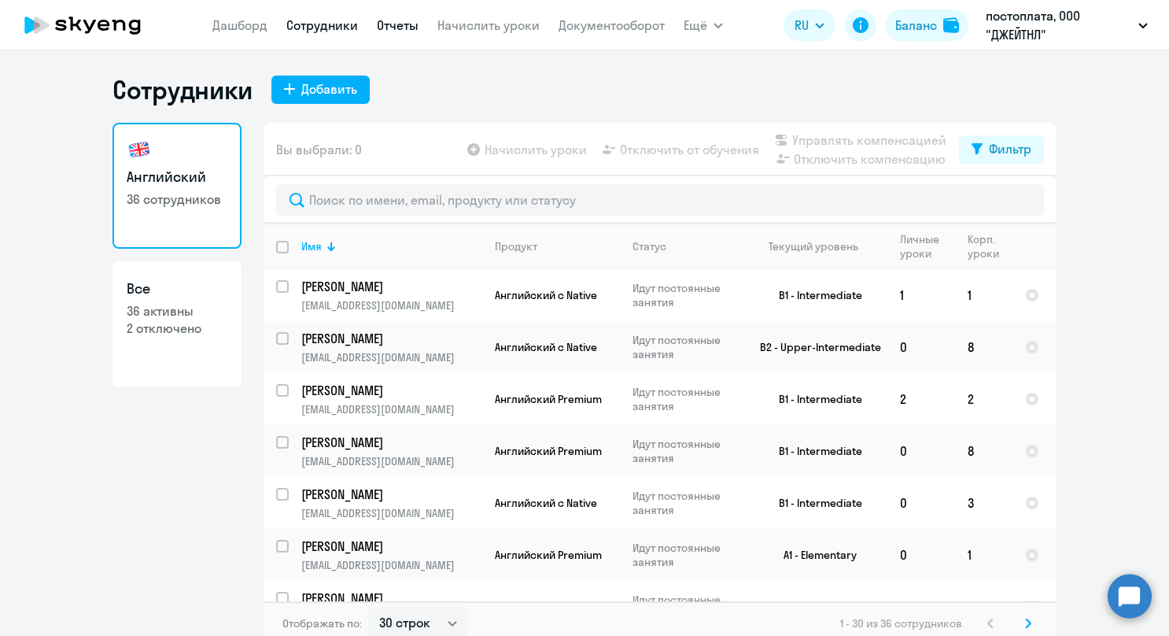
click at [388, 30] on link "Отчеты" at bounding box center [398, 25] width 42 height 16
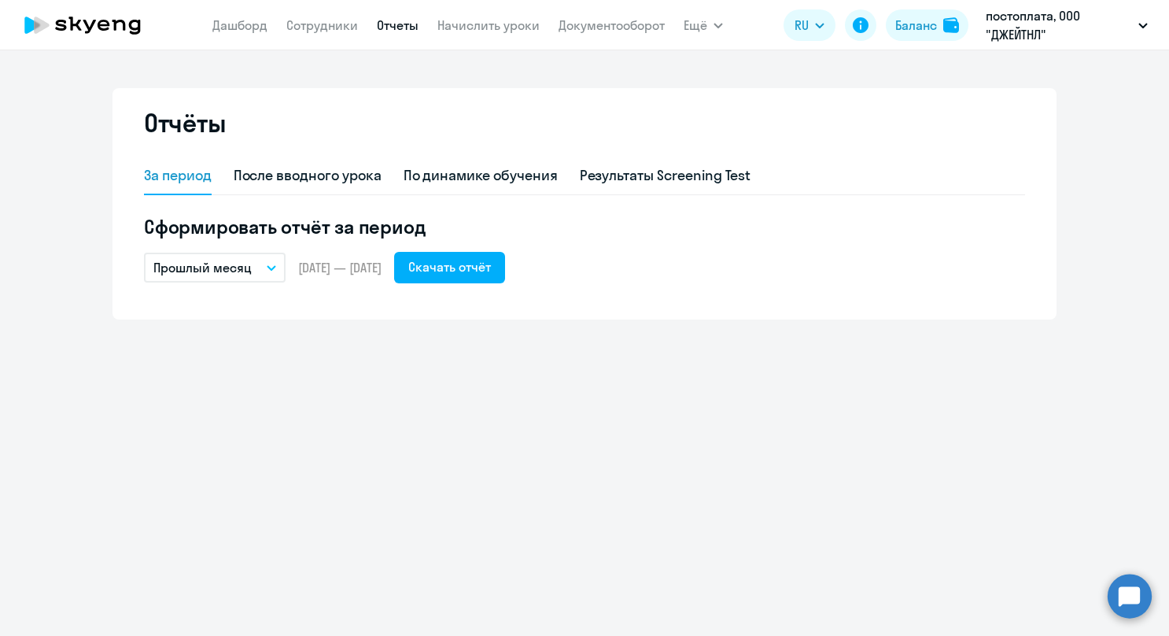
click at [341, 35] on nav "[PERSON_NAME] Отчеты Начислить уроки Документооборот" at bounding box center [438, 24] width 452 height 31
click at [339, 24] on link "Сотрудники" at bounding box center [322, 25] width 72 height 16
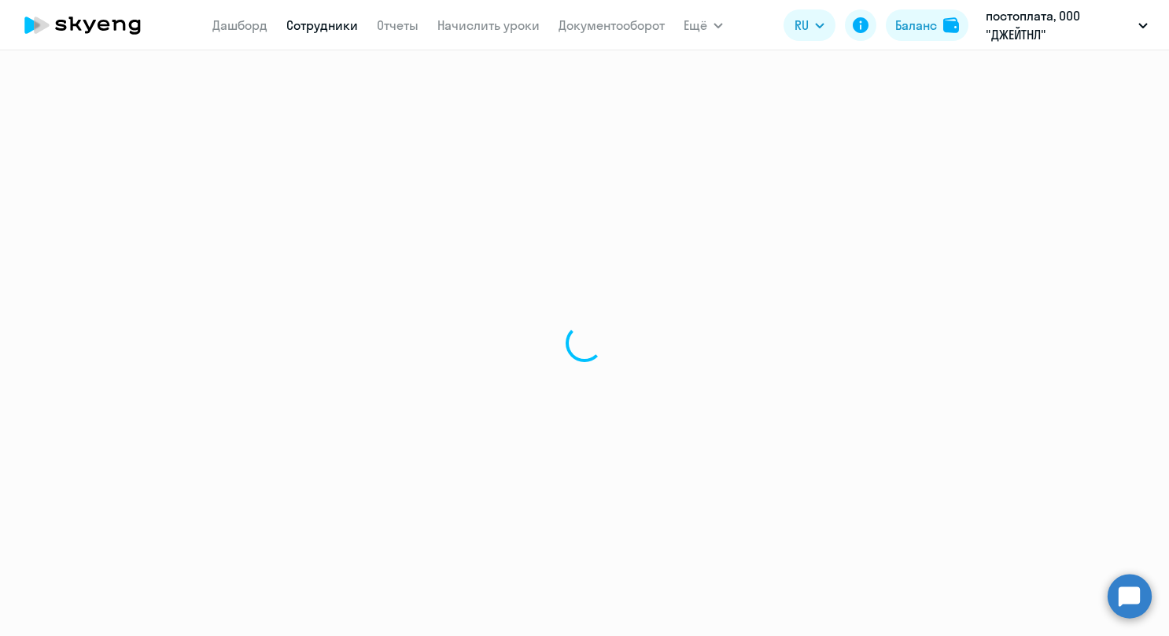
select select "30"
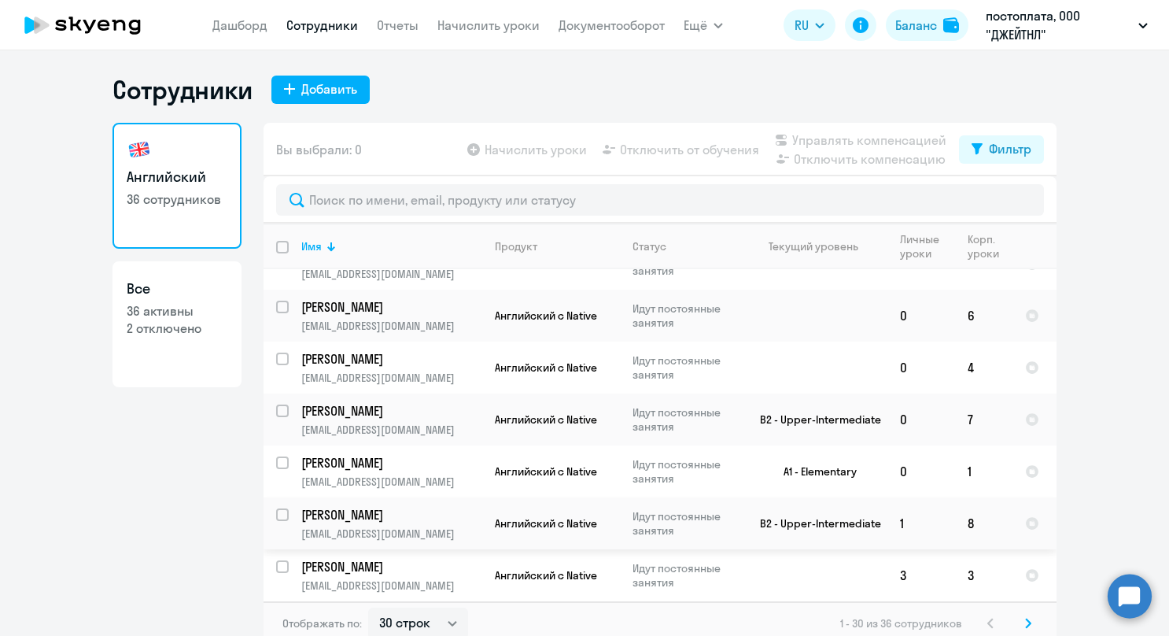
scroll to position [708, 0]
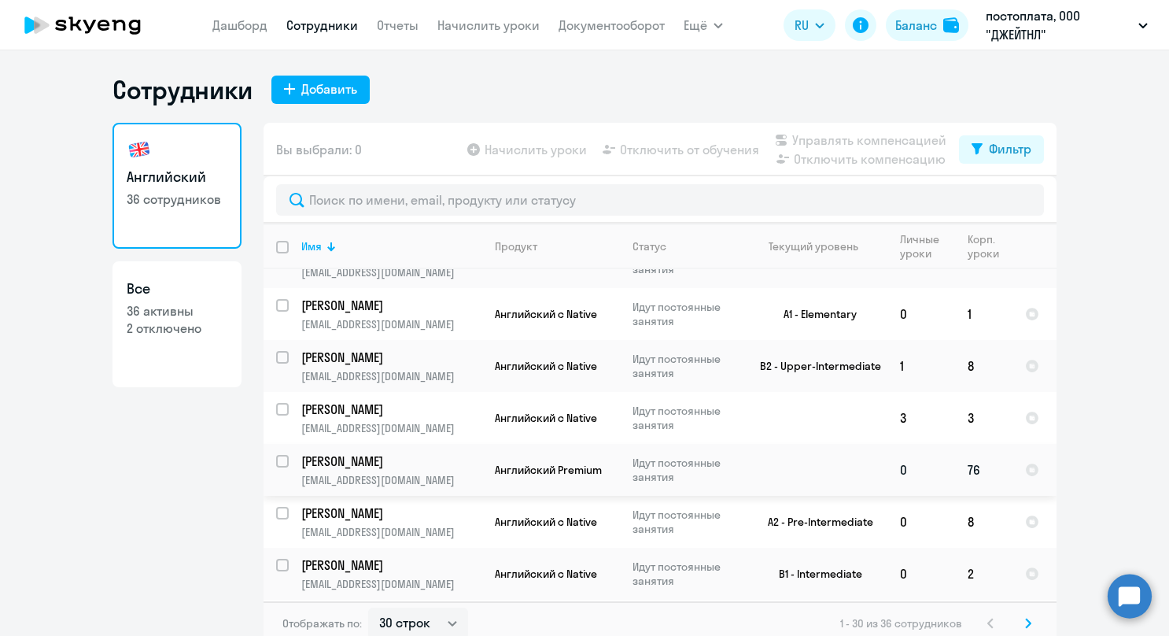
click at [393, 459] on p "[PERSON_NAME]" at bounding box center [390, 460] width 178 height 17
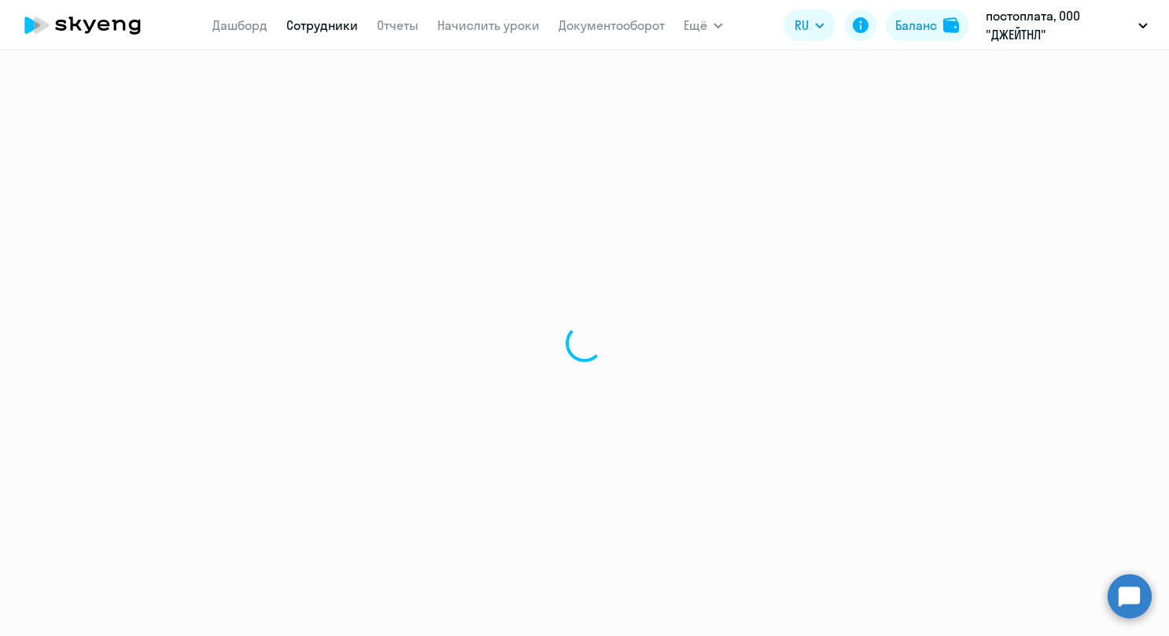
select select "english"
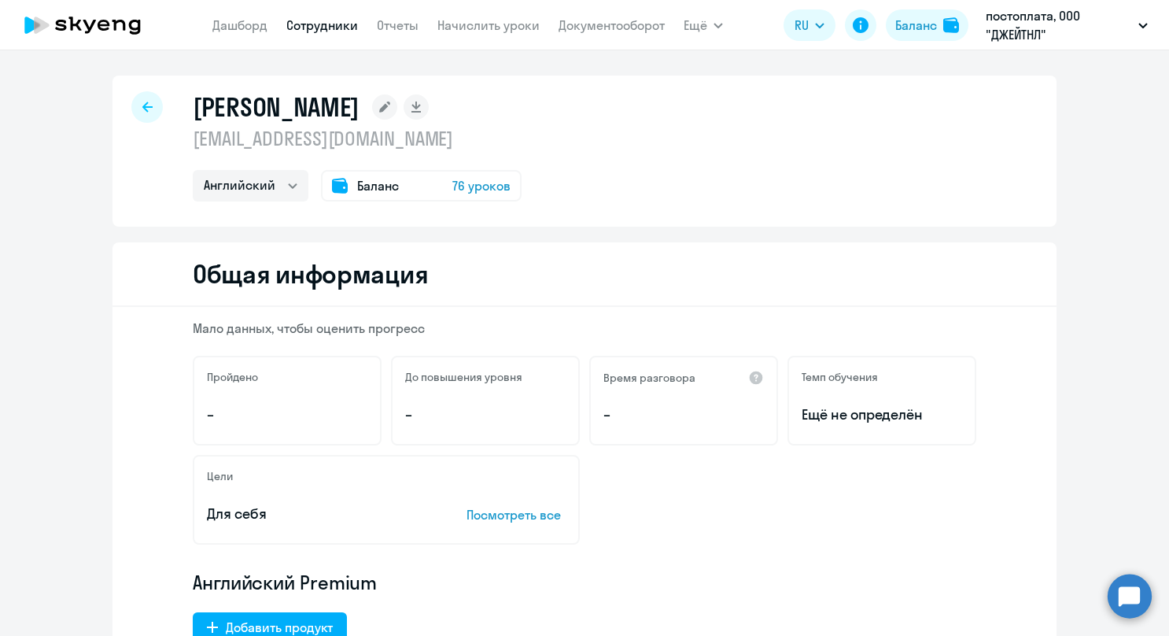
click at [142, 116] on div at bounding box center [146, 106] width 31 height 31
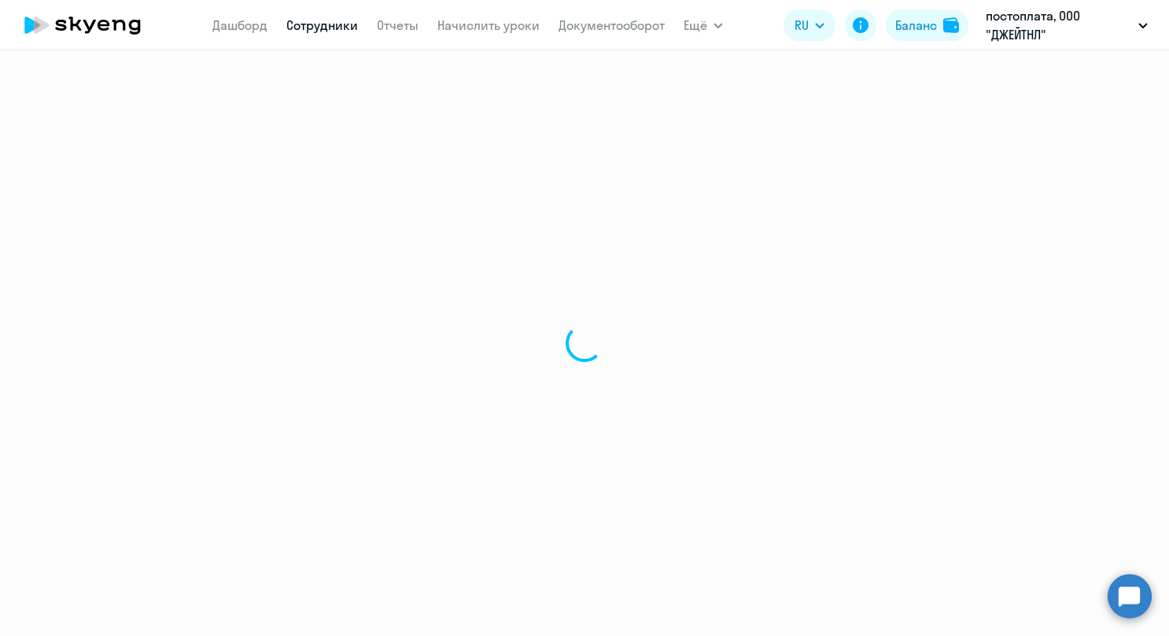
select select "30"
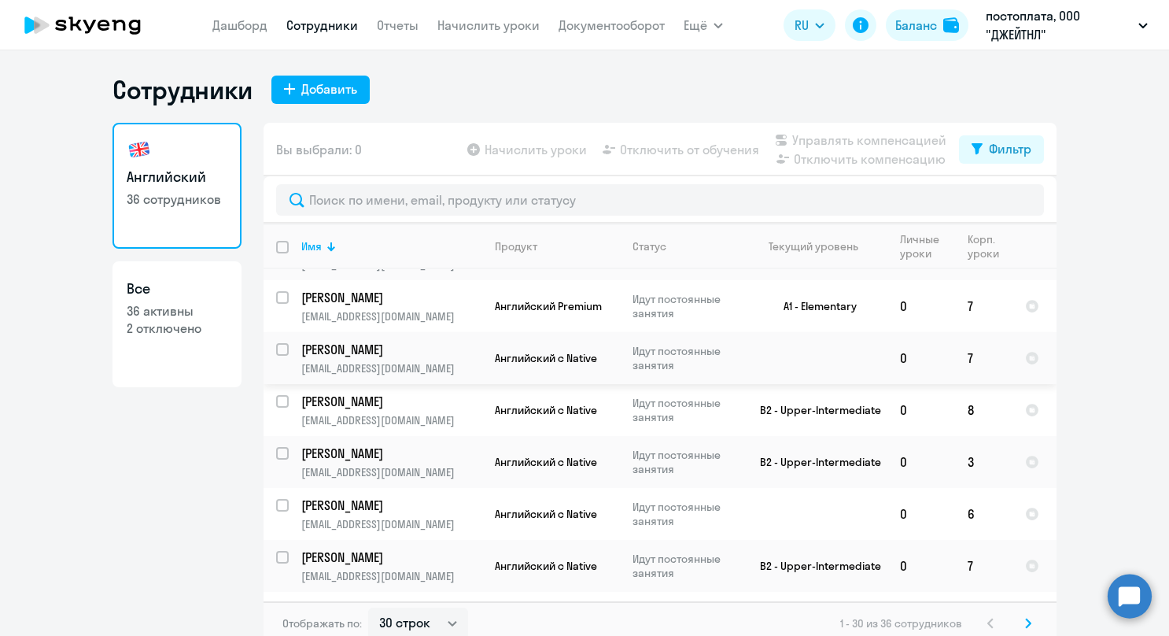
scroll to position [974, 0]
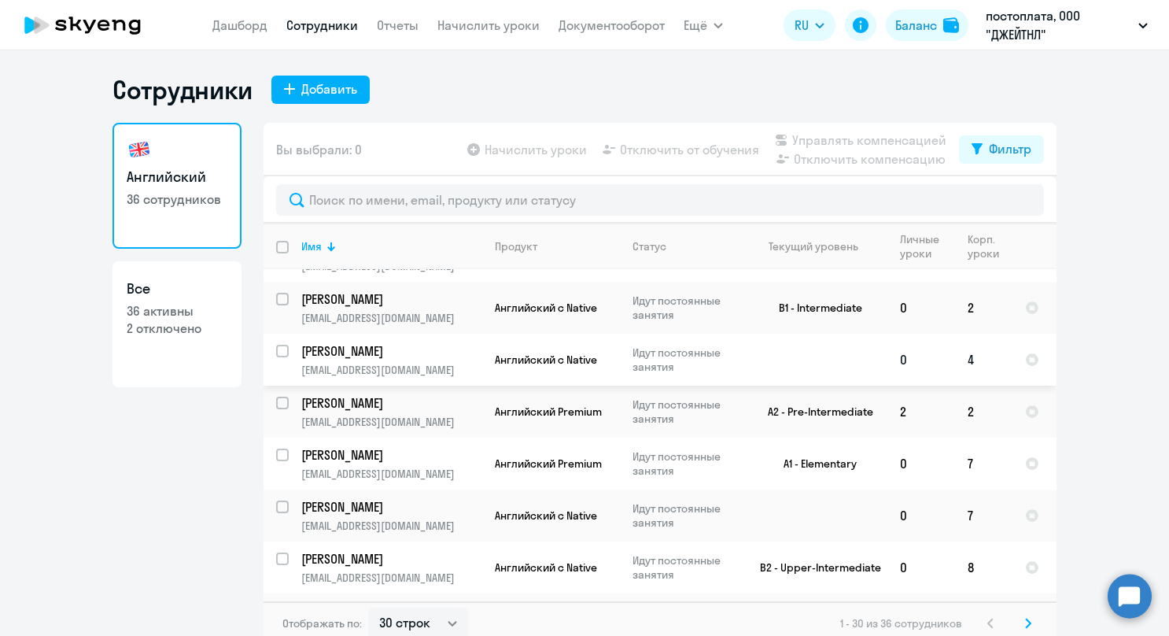
click at [337, 347] on p "[PERSON_NAME]" at bounding box center [390, 350] width 178 height 17
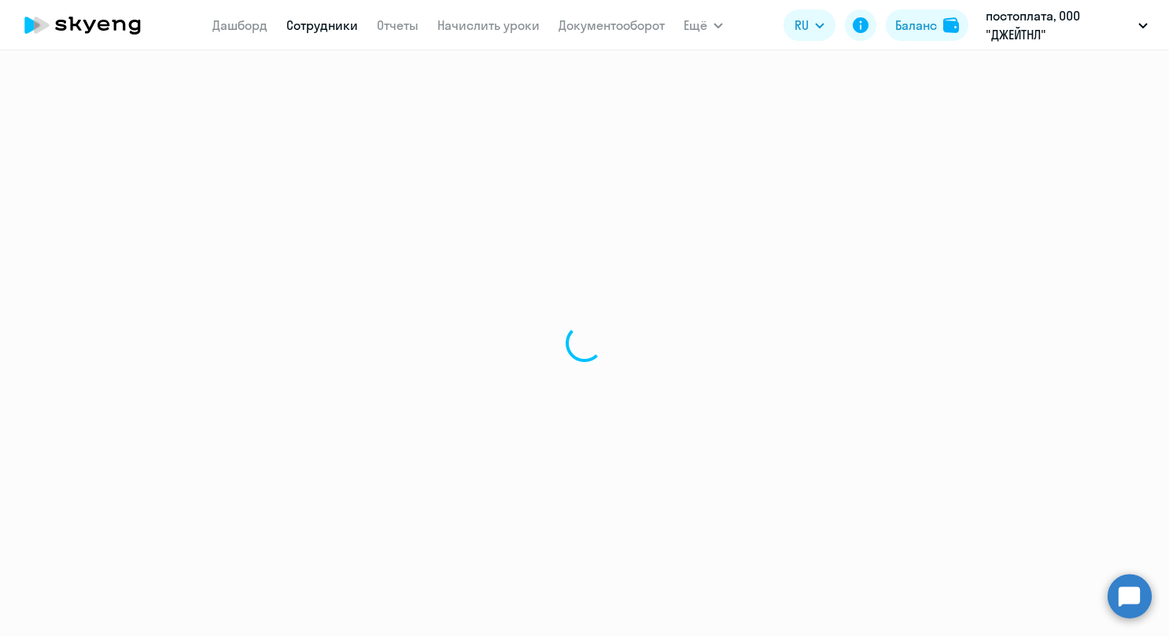
select select "english"
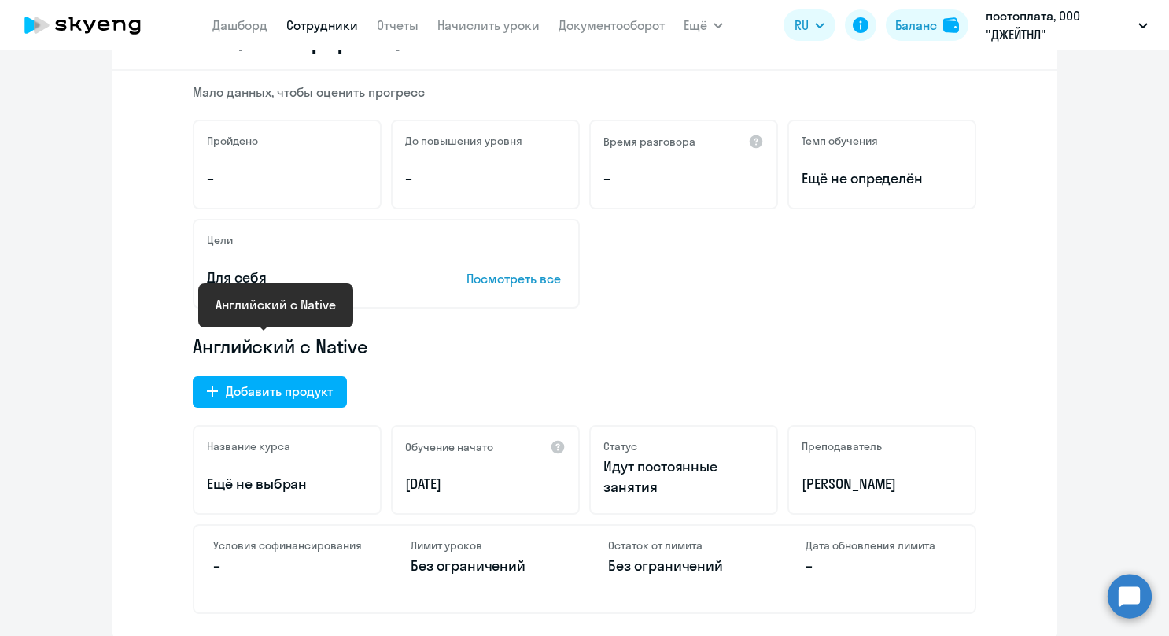
scroll to position [472, 0]
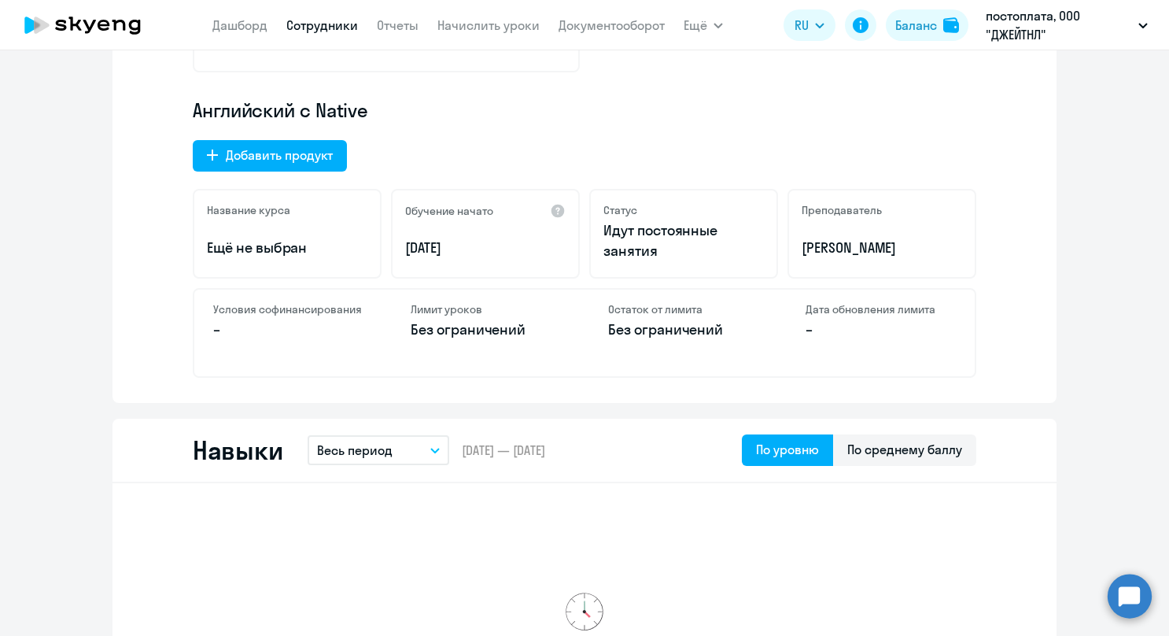
drag, startPoint x: 455, startPoint y: 245, endPoint x: 390, endPoint y: 242, distance: 64.6
click at [391, 242] on div "Обучение начато [DATE]" at bounding box center [485, 234] width 189 height 90
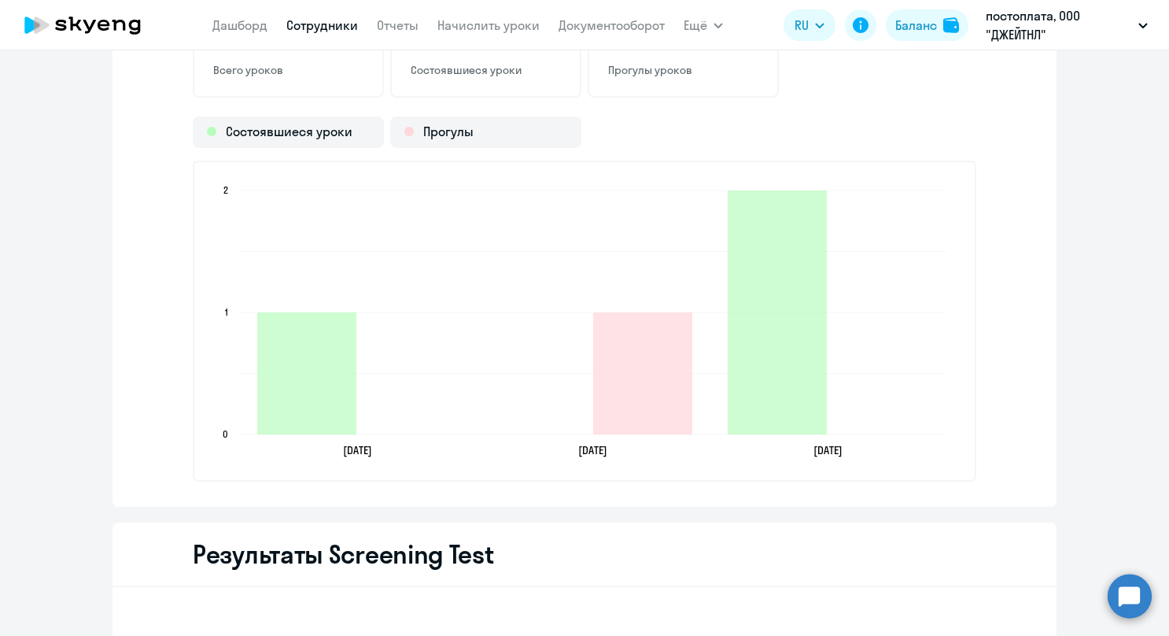
scroll to position [2442, 0]
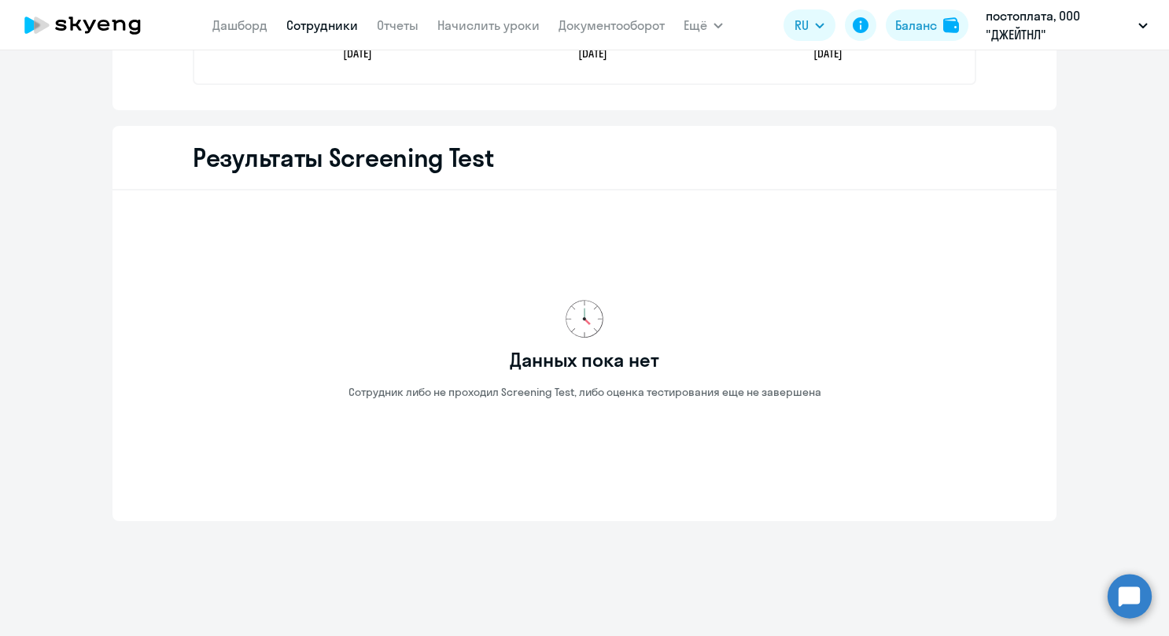
click at [554, 379] on div "Данных пока нет Сотрудник либо не проходил Screening Test, либо оценка тестиров…" at bounding box center [585, 349] width 894 height 293
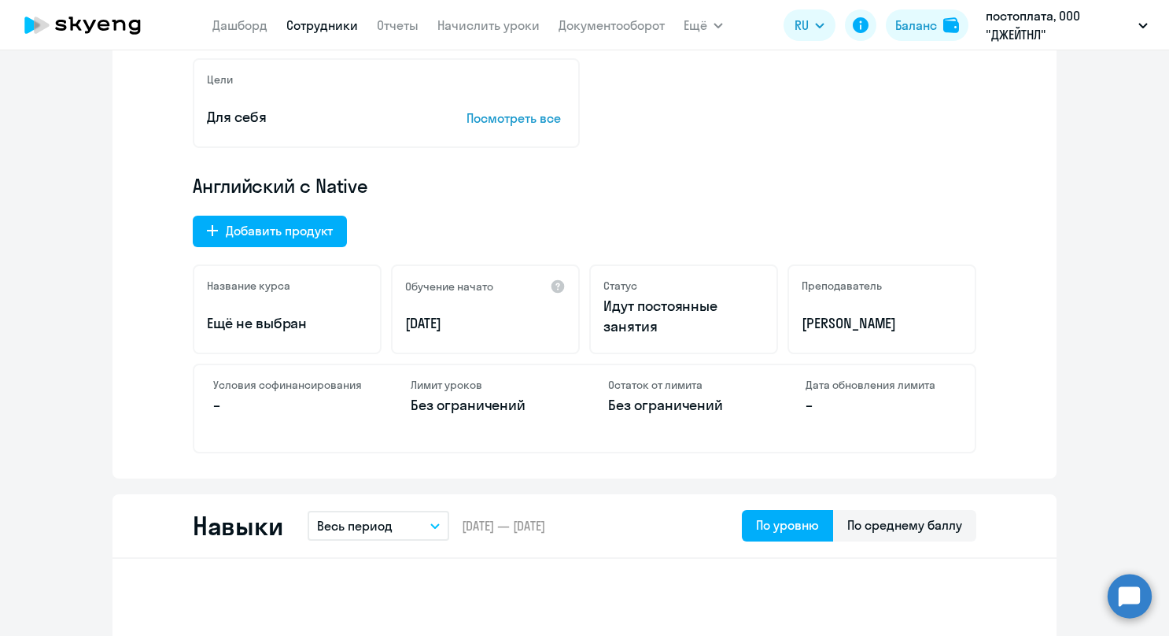
scroll to position [0, 0]
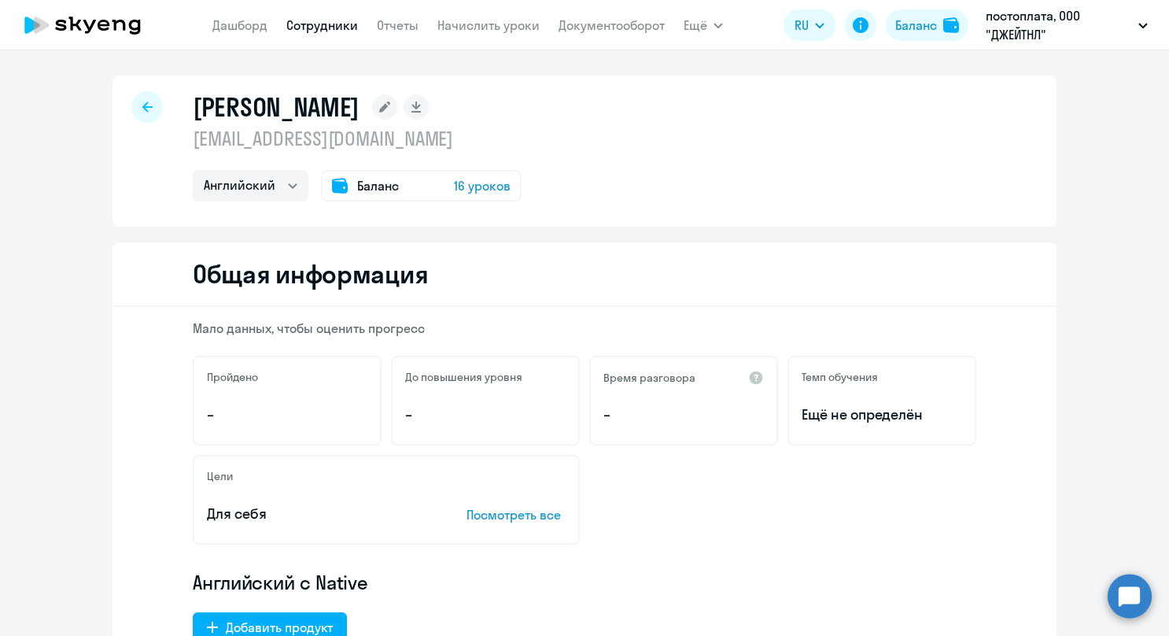
click at [142, 106] on icon at bounding box center [147, 106] width 10 height 11
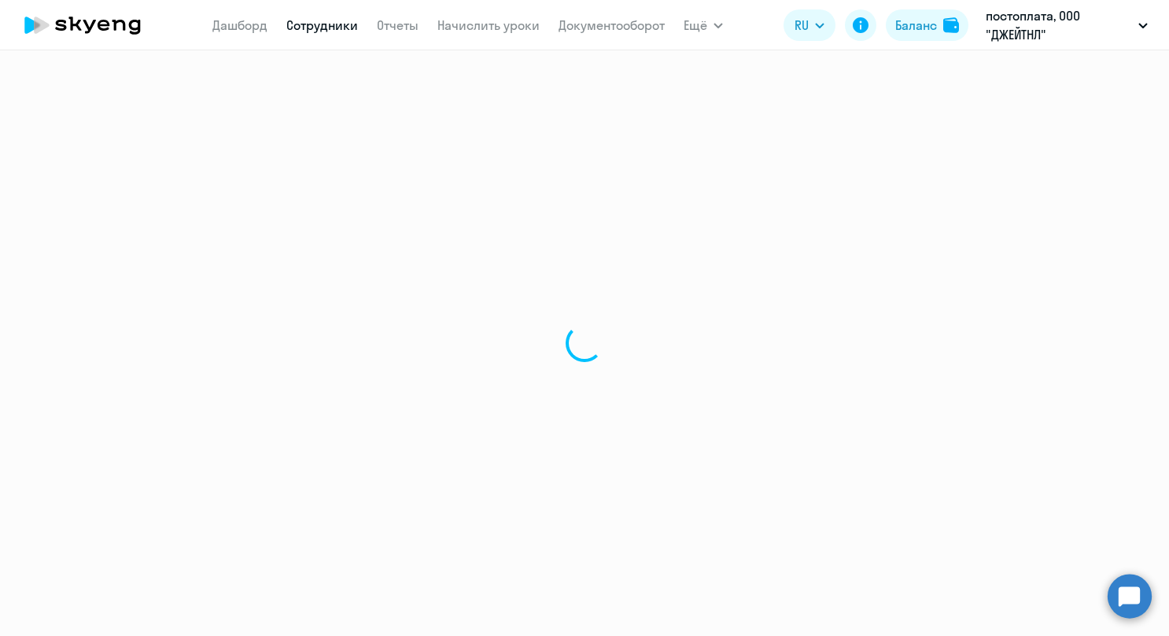
select select "30"
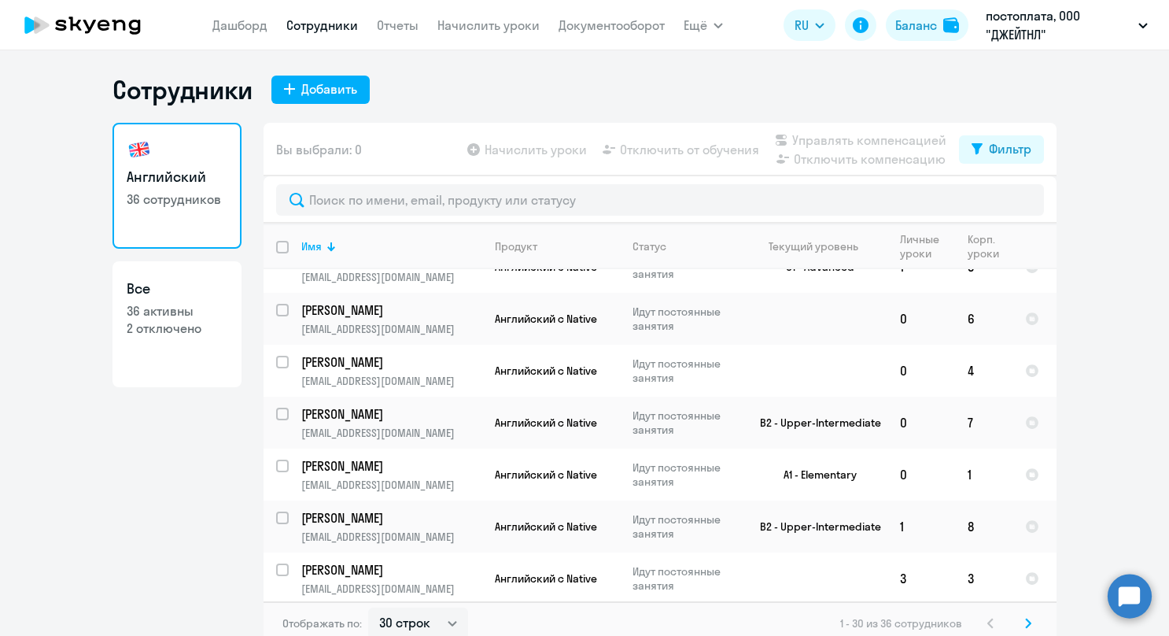
scroll to position [570, 0]
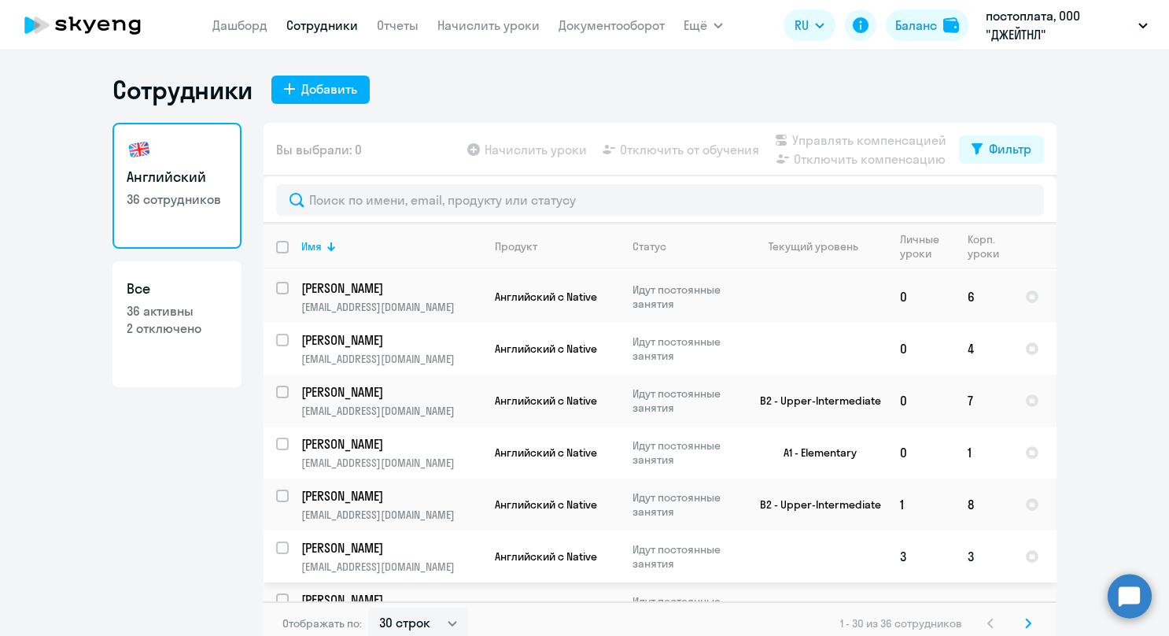
click at [360, 542] on p "[PERSON_NAME]" at bounding box center [390, 547] width 178 height 17
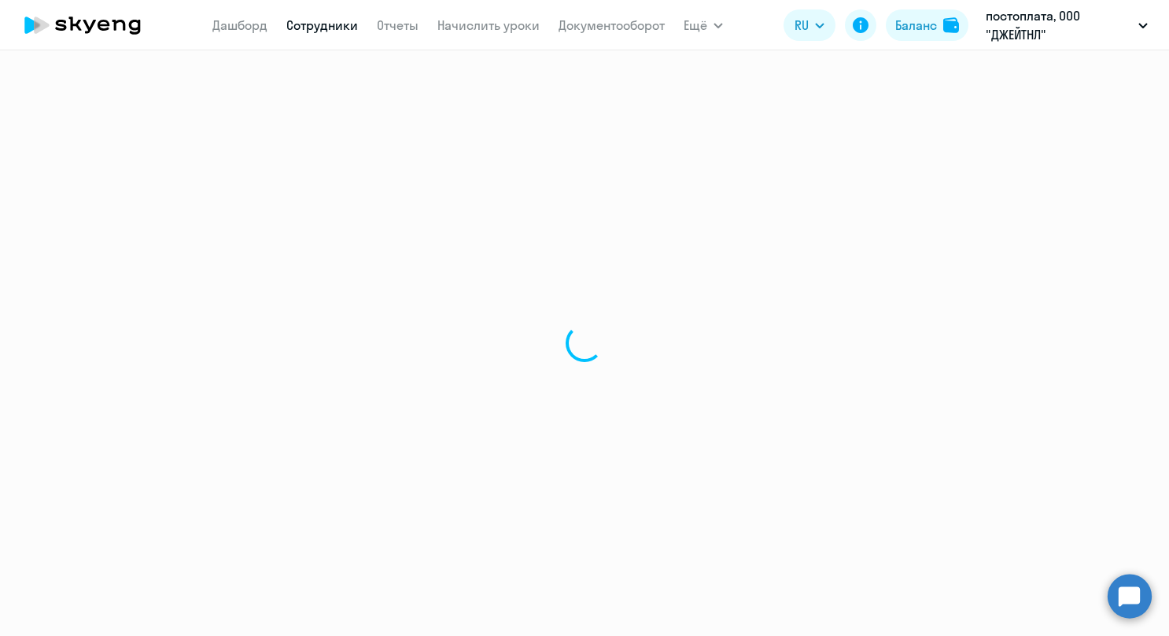
select select "english"
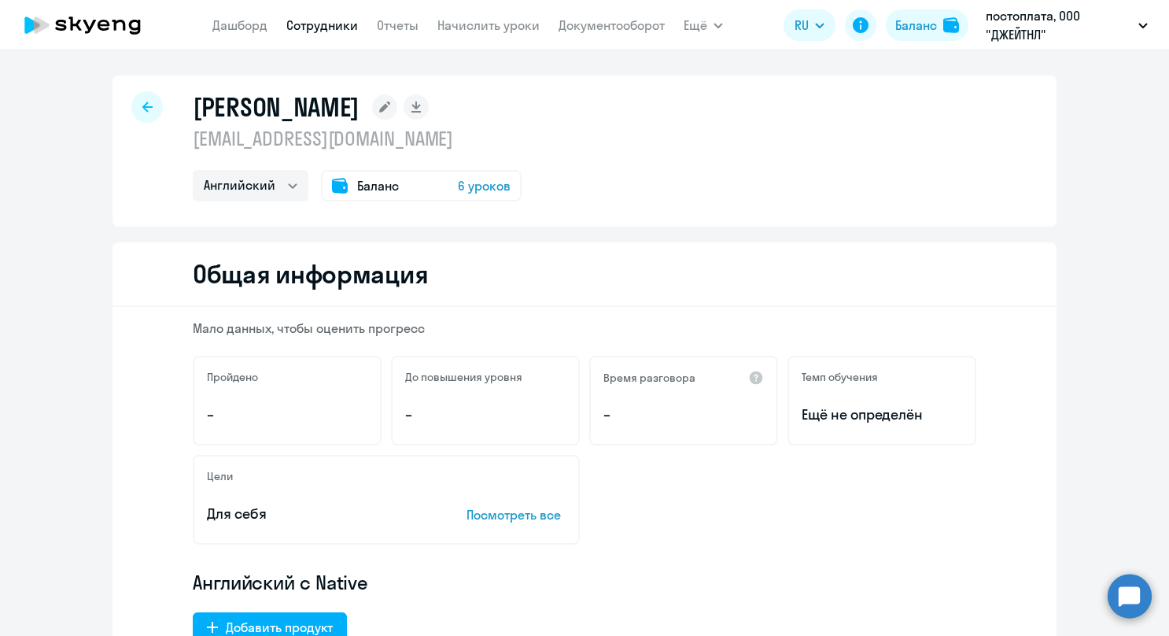
click at [145, 109] on icon at bounding box center [147, 106] width 10 height 11
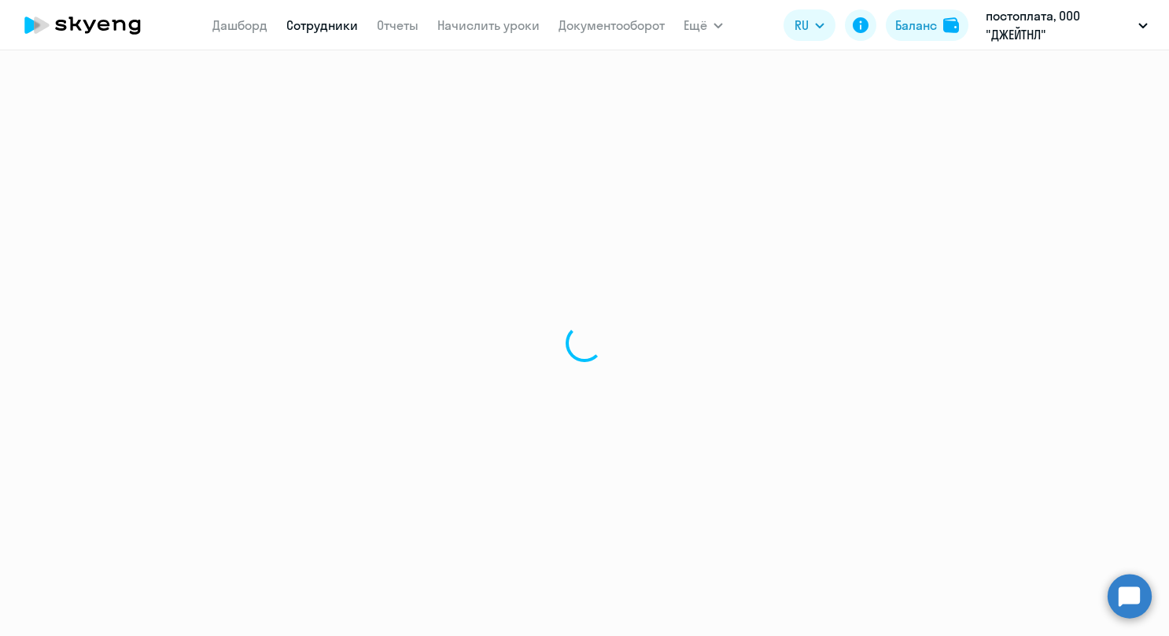
select select "30"
